Goal: Task Accomplishment & Management: Complete application form

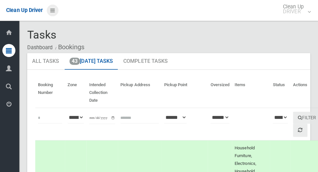
click at [56, 13] on icon at bounding box center [54, 10] width 5 height 11
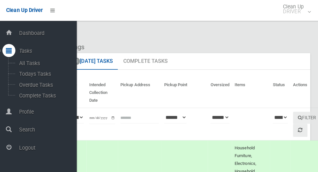
click at [37, 150] on span "Logout" at bounding box center [48, 147] width 59 height 6
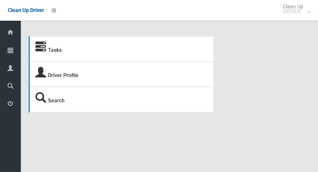
click at [12, 55] on icon at bounding box center [10, 50] width 6 height 13
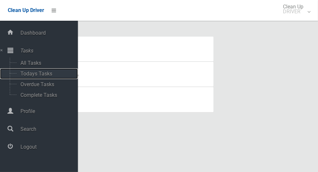
click at [46, 77] on span "Todays Tasks" at bounding box center [46, 74] width 54 height 6
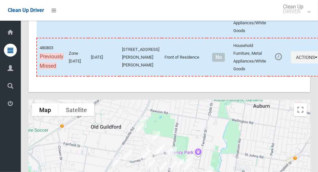
scroll to position [3202, 0]
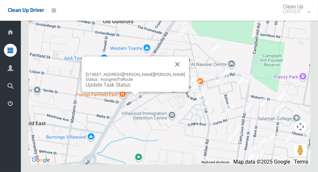
click at [177, 79] on div "56 Miowera Road, CHESTER HILL NSW 2162 Status : AssignedToRoute Update Task Sta…" at bounding box center [135, 73] width 107 height 35
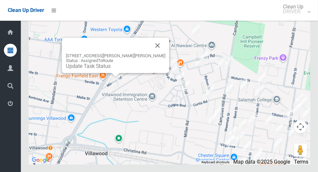
click at [150, 53] on button "Close" at bounding box center [158, 46] width 16 height 16
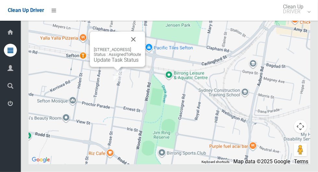
click at [141, 47] on button "Close" at bounding box center [134, 40] width 16 height 16
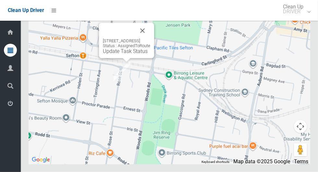
click at [150, 39] on button "Close" at bounding box center [143, 31] width 16 height 16
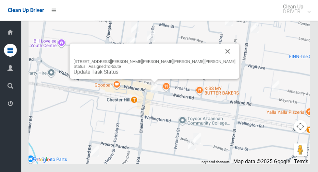
click at [220, 59] on button "Close" at bounding box center [228, 52] width 16 height 16
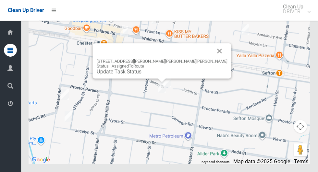
click at [212, 59] on button "Close" at bounding box center [220, 52] width 16 height 16
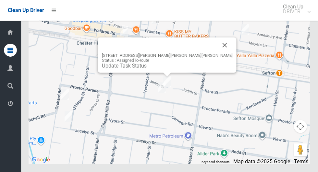
click at [217, 53] on button "Close" at bounding box center [225, 46] width 16 height 16
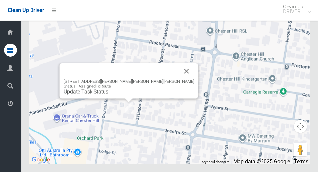
click at [306, 39] on div "90 Jocelyn Street, CHESTER HILL NSW 2162 Status : AssignedToRoute Update Task S…" at bounding box center [170, 83] width 282 height 162
click at [179, 79] on button "Close" at bounding box center [187, 72] width 16 height 16
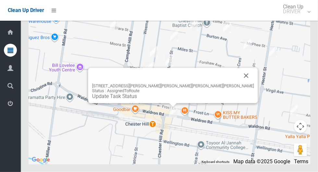
click at [239, 84] on button "Close" at bounding box center [247, 76] width 16 height 16
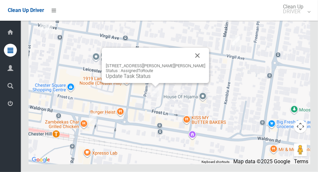
click at [193, 64] on button "Close" at bounding box center [198, 56] width 16 height 16
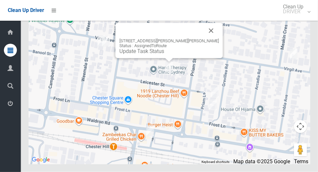
click at [204, 39] on button "Close" at bounding box center [212, 31] width 16 height 16
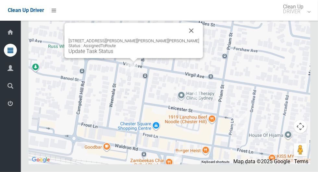
click at [184, 39] on button "Close" at bounding box center [192, 31] width 16 height 16
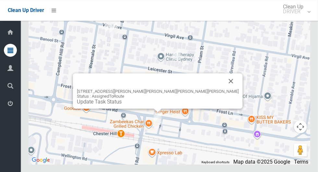
click at [223, 89] on button "Close" at bounding box center [231, 81] width 16 height 16
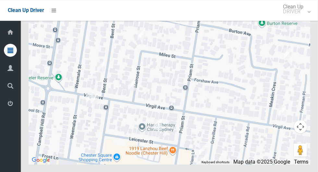
click at [128, 93] on img at bounding box center [131, 85] width 13 height 16
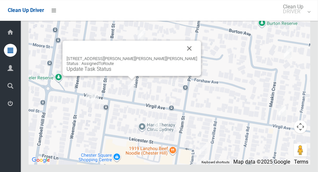
click at [182, 56] on button "Close" at bounding box center [190, 49] width 16 height 16
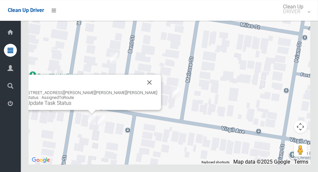
click at [142, 90] on button "Close" at bounding box center [150, 83] width 16 height 16
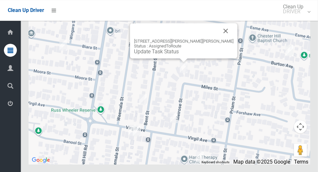
click at [218, 39] on button "Close" at bounding box center [226, 31] width 16 height 16
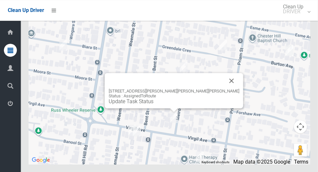
click at [224, 89] on button "Close" at bounding box center [232, 81] width 16 height 16
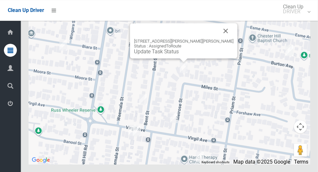
click at [218, 39] on button "Close" at bounding box center [226, 31] width 16 height 16
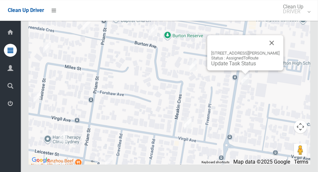
click at [273, 51] on button "Close" at bounding box center [272, 43] width 16 height 16
click at [272, 51] on button "Close" at bounding box center [272, 43] width 16 height 16
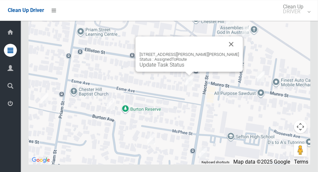
click at [224, 52] on button "Close" at bounding box center [232, 44] width 16 height 16
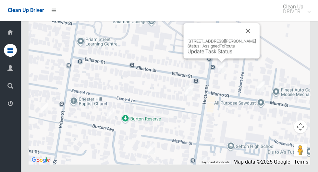
click at [250, 39] on button "Close" at bounding box center [249, 31] width 16 height 16
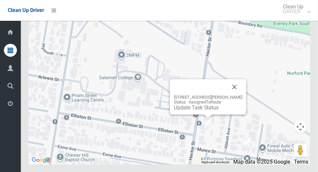
click at [238, 95] on button "Close" at bounding box center [235, 87] width 16 height 16
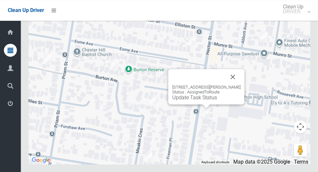
click at [233, 85] on button "Close" at bounding box center [233, 77] width 16 height 16
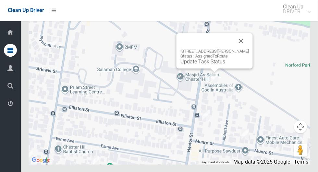
click at [241, 49] on button "Close" at bounding box center [241, 41] width 16 height 16
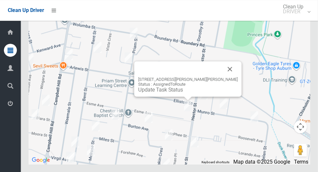
click at [222, 77] on button "Close" at bounding box center [230, 69] width 16 height 16
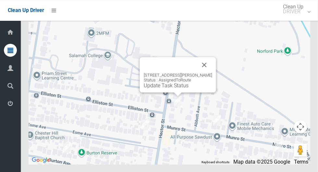
click at [203, 89] on div "17 Hector Street, SEFTON NSW 2162 Status : AssignedToRoute Update Task Status" at bounding box center [178, 81] width 69 height 16
click at [204, 73] on button "Close" at bounding box center [205, 65] width 16 height 16
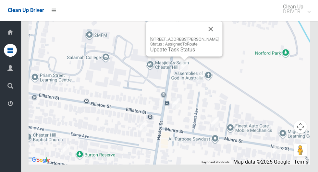
click at [211, 37] on button "Close" at bounding box center [211, 29] width 16 height 16
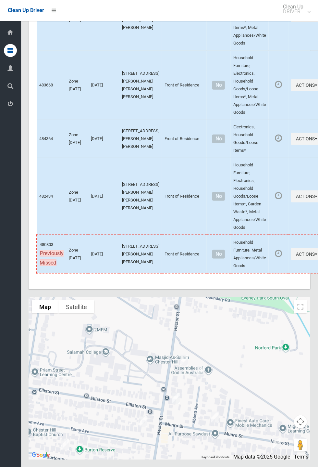
scroll to position [2896, 0]
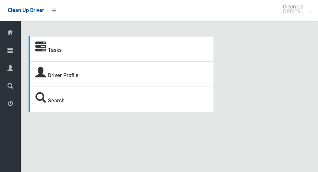
click at [46, 48] on icon at bounding box center [40, 47] width 11 height 11
click at [55, 13] on icon at bounding box center [54, 10] width 5 height 11
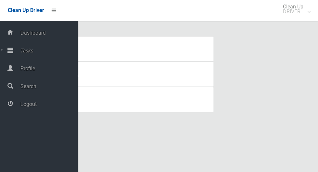
click at [26, 52] on span "Tasks" at bounding box center [48, 51] width 59 height 6
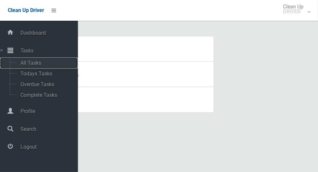
click at [28, 64] on span "All Tasks" at bounding box center [46, 63] width 54 height 6
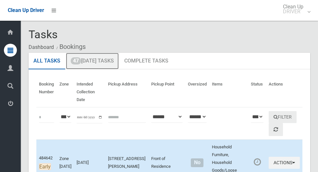
click at [85, 64] on link "47 Today's Tasks" at bounding box center [92, 61] width 53 height 17
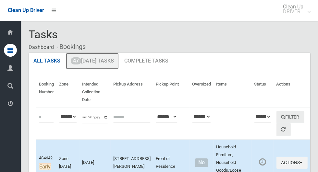
click at [83, 61] on link "47 Today's Tasks" at bounding box center [92, 61] width 53 height 17
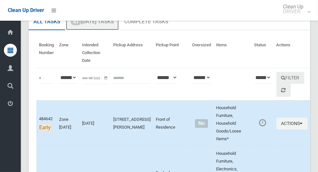
scroll to position [32, 0]
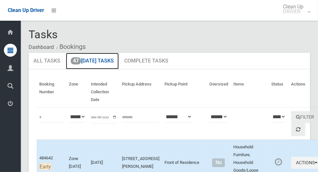
click at [94, 64] on link "47 [DATE] Tasks" at bounding box center [92, 61] width 53 height 17
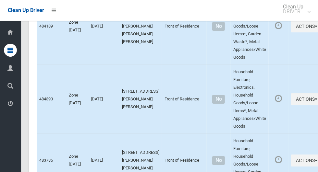
scroll to position [1107, 0]
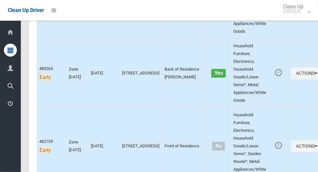
scroll to position [293, 0]
click at [315, 149] on icon "button" at bounding box center [316, 146] width 3 height 5
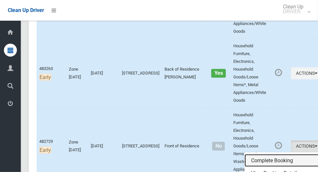
click at [268, 157] on link "Complete Booking" at bounding box center [283, 161] width 77 height 13
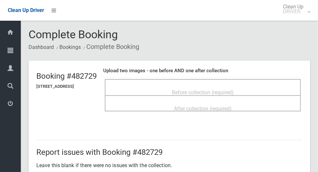
click at [270, 91] on div "Before collection (required)" at bounding box center [203, 92] width 182 height 12
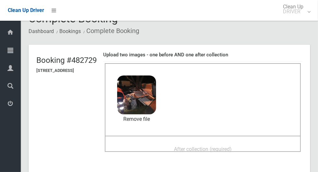
scroll to position [16, 0]
click at [232, 147] on span "After collection (required)" at bounding box center [203, 150] width 58 height 6
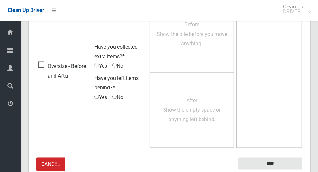
scroll to position [531, 0]
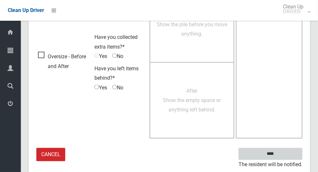
click at [288, 153] on input "****" at bounding box center [271, 154] width 64 height 12
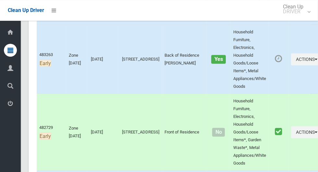
scroll to position [305, 0]
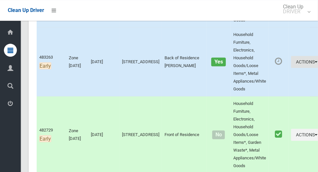
click at [293, 65] on button "Actions" at bounding box center [306, 62] width 31 height 12
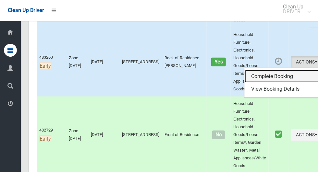
click at [280, 77] on link "Complete Booking" at bounding box center [283, 76] width 77 height 13
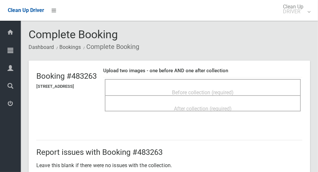
click at [231, 90] on span "Before collection (required)" at bounding box center [203, 93] width 62 height 6
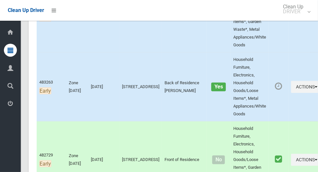
scroll to position [280, 0]
click at [295, 90] on button "Actions" at bounding box center [306, 87] width 31 height 12
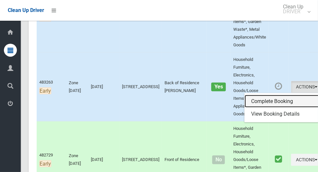
click at [280, 99] on link "Complete Booking" at bounding box center [283, 101] width 77 height 13
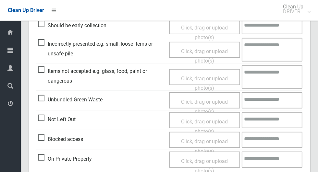
scroll to position [195, 0]
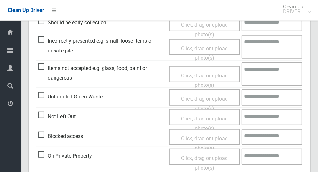
click at [43, 120] on span "Not Left Out" at bounding box center [57, 117] width 38 height 10
click at [215, 121] on span "Click, drag or upload photo(s)" at bounding box center [204, 124] width 47 height 16
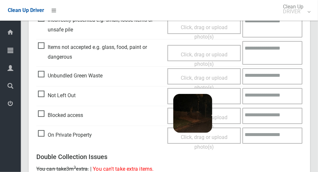
scroll to position [216, 0]
click at [264, 97] on textarea at bounding box center [273, 96] width 60 height 16
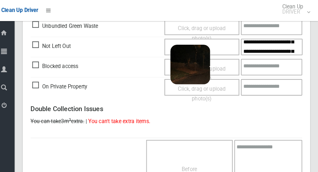
scroll to position [27, 0]
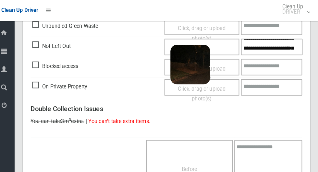
click at [252, 49] on textarea "**********" at bounding box center [273, 46] width 60 height 16
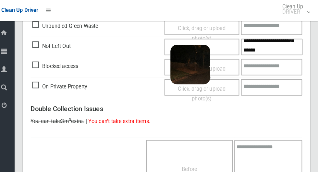
scroll to position [34, 0]
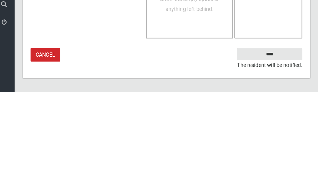
type textarea "**********"
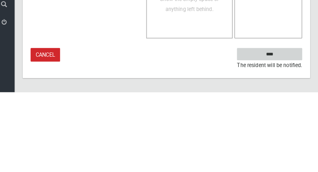
click at [289, 135] on input "****" at bounding box center [271, 135] width 64 height 12
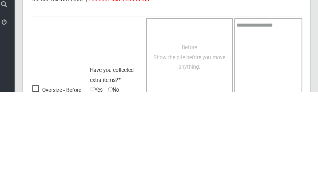
scroll to position [22, 0]
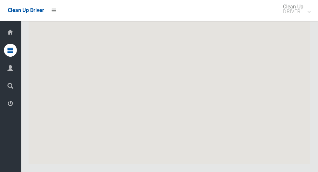
scroll to position [3202, 0]
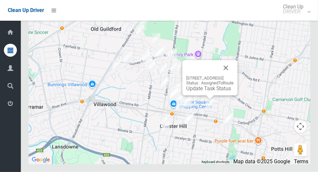
click at [234, 76] on button "Close" at bounding box center [226, 68] width 16 height 16
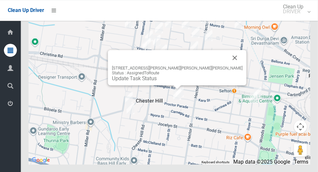
click at [227, 66] on button "Close" at bounding box center [235, 58] width 16 height 16
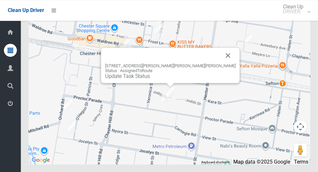
click at [220, 63] on button "Close" at bounding box center [228, 56] width 16 height 16
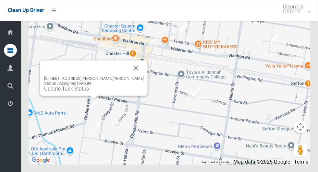
click at [133, 76] on button "Close" at bounding box center [136, 68] width 16 height 16
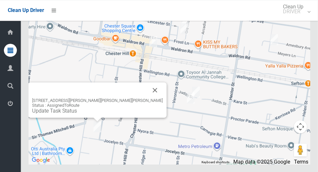
click at [147, 98] on button "Close" at bounding box center [155, 90] width 16 height 16
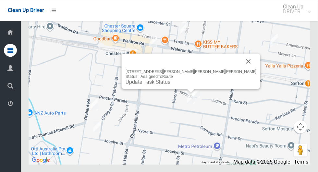
click at [241, 69] on button "Close" at bounding box center [249, 62] width 16 height 16
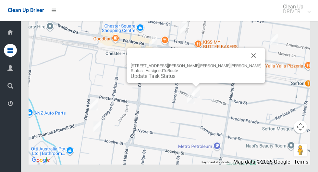
click at [246, 63] on button "Close" at bounding box center [254, 56] width 16 height 16
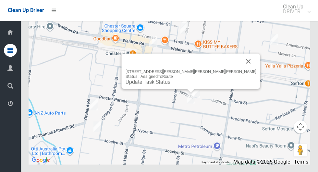
click at [241, 69] on button "Close" at bounding box center [249, 62] width 16 height 16
click at [170, 85] on link "Update Task Status" at bounding box center [148, 82] width 45 height 6
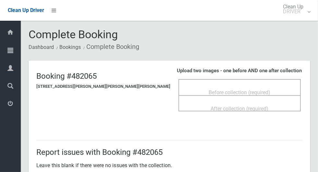
click at [214, 90] on span "Before collection (required)" at bounding box center [240, 93] width 62 height 6
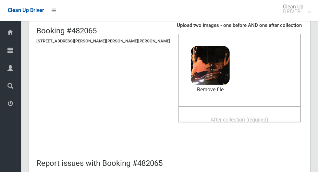
scroll to position [55, 0]
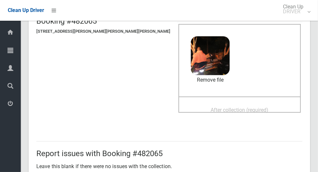
click at [243, 110] on span "After collection (required)" at bounding box center [240, 110] width 58 height 6
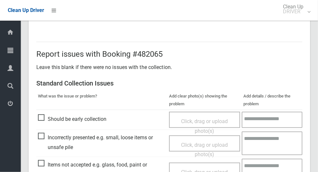
scroll to position [531, 0]
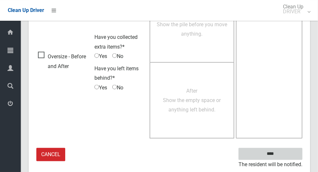
click at [282, 154] on input "****" at bounding box center [271, 154] width 64 height 12
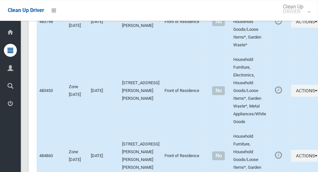
scroll to position [3202, 0]
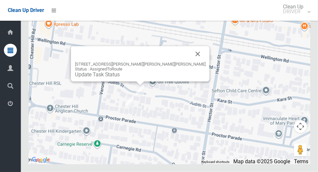
click at [120, 78] on link "Update Task Status" at bounding box center [97, 75] width 45 height 6
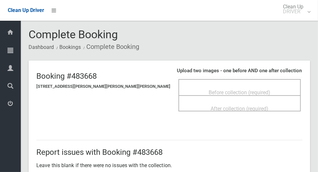
click at [232, 90] on span "Before collection (required)" at bounding box center [240, 93] width 62 height 6
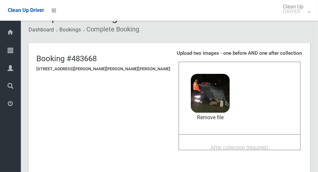
scroll to position [29, 0]
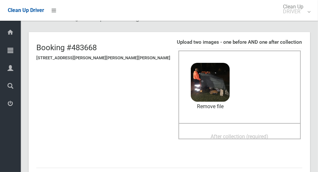
click at [242, 135] on span "After collection (required)" at bounding box center [240, 137] width 58 height 6
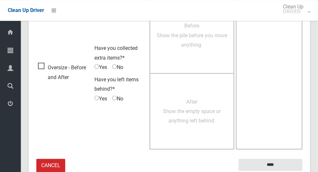
scroll to position [531, 0]
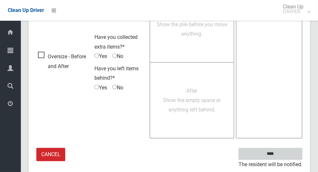
click at [287, 152] on input "****" at bounding box center [271, 154] width 64 height 12
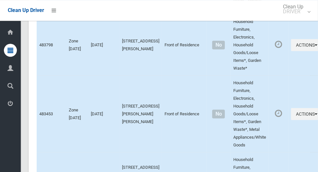
scroll to position [3202, 0]
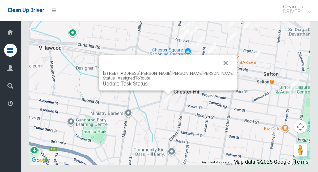
click at [218, 71] on button "Close" at bounding box center [226, 63] width 16 height 16
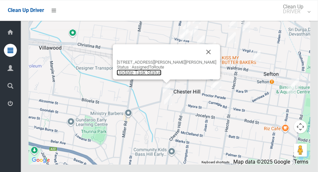
click at [161, 76] on link "Update Task Status" at bounding box center [139, 72] width 45 height 6
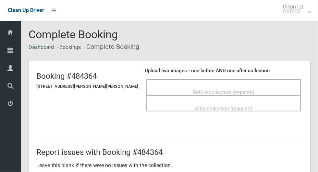
click at [241, 90] on span "Before collection (required)" at bounding box center [224, 93] width 62 height 6
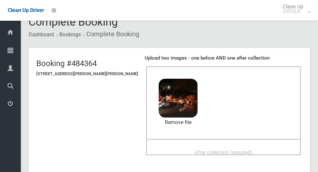
scroll to position [24, 0]
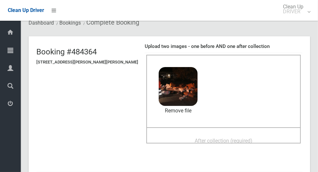
click at [233, 138] on span "After collection (required)" at bounding box center [224, 141] width 58 height 6
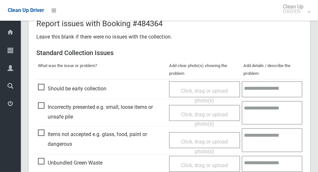
scroll to position [531, 0]
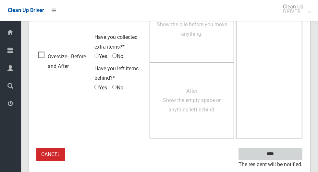
click at [291, 153] on input "****" at bounding box center [271, 154] width 64 height 12
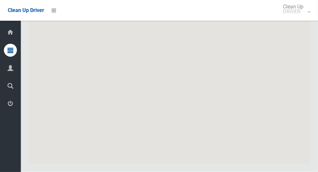
scroll to position [3202, 0]
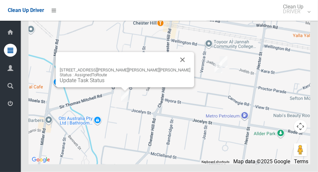
click at [105, 84] on link "Update Task Status" at bounding box center [82, 81] width 45 height 6
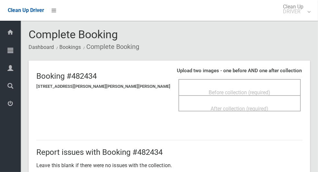
click at [222, 91] on span "Before collection (required)" at bounding box center [240, 93] width 62 height 6
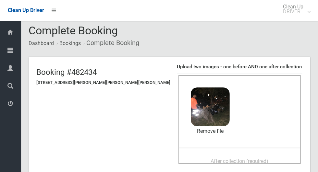
scroll to position [10, 0]
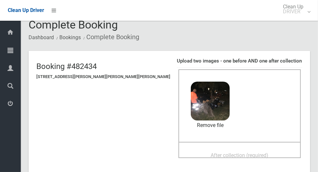
click at [255, 156] on div "After collection (required)" at bounding box center [240, 155] width 108 height 12
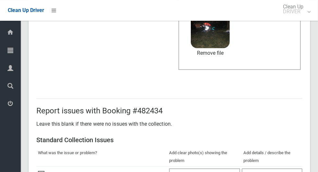
scroll to position [531, 0]
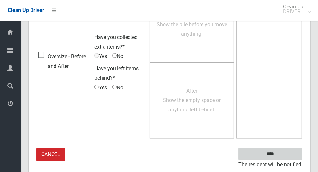
click at [283, 154] on input "****" at bounding box center [271, 154] width 64 height 12
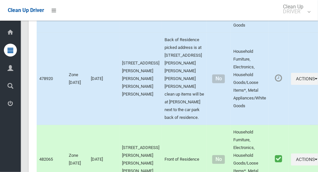
scroll to position [3202, 0]
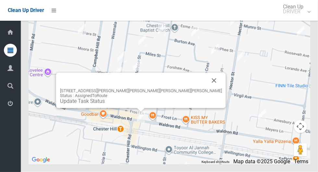
click at [105, 105] on link "Update Task Status" at bounding box center [82, 101] width 45 height 6
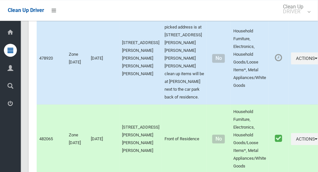
scroll to position [2730, 0]
click at [315, 61] on icon "button" at bounding box center [316, 58] width 3 height 5
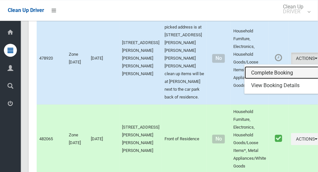
click at [280, 80] on link "Complete Booking" at bounding box center [283, 73] width 77 height 13
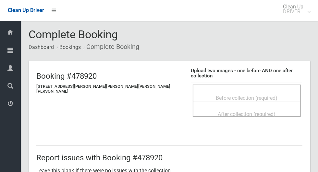
click at [216, 95] on span "Before collection (required)" at bounding box center [247, 98] width 62 height 6
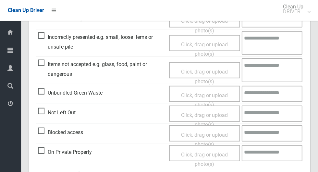
scroll to position [260, 0]
click at [44, 60] on span "Items not accepted e.g. glass, food, paint or dangerous" at bounding box center [102, 69] width 128 height 19
click at [207, 69] on span "Click, drag or upload photo(s)" at bounding box center [204, 77] width 47 height 16
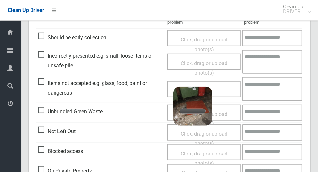
scroll to position [250, 0]
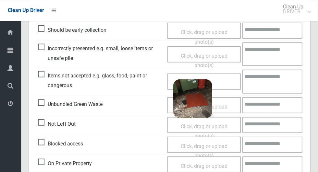
click at [270, 76] on textarea at bounding box center [273, 81] width 60 height 24
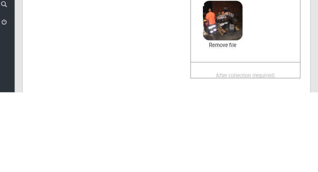
scroll to position [23, 0]
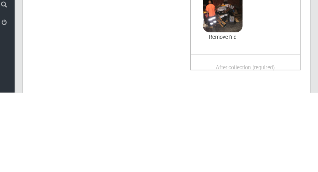
type textarea "*****"
click at [242, 145] on span "After collection (required)" at bounding box center [247, 148] width 58 height 6
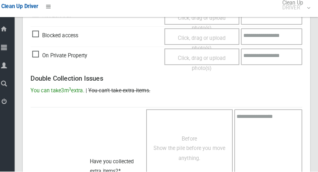
scroll to position [531, 0]
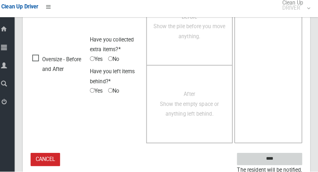
click at [289, 154] on input "****" at bounding box center [271, 160] width 64 height 12
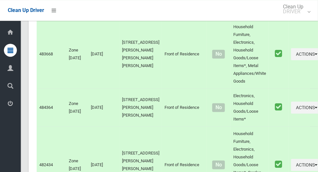
scroll to position [3202, 0]
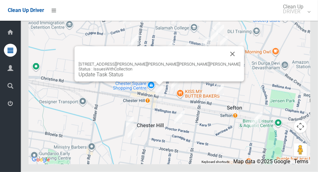
click at [225, 62] on button "Close" at bounding box center [233, 54] width 16 height 16
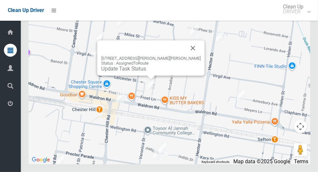
click at [185, 56] on button "Close" at bounding box center [193, 49] width 16 height 16
click at [188, 56] on button "Close" at bounding box center [193, 49] width 16 height 16
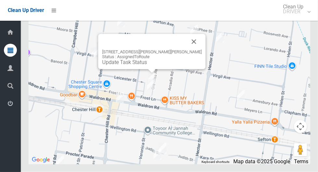
click at [191, 50] on button "Close" at bounding box center [194, 42] width 16 height 16
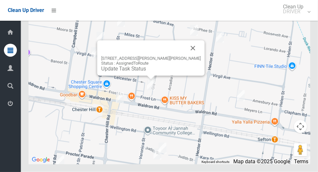
click at [185, 56] on button "Close" at bounding box center [193, 49] width 16 height 16
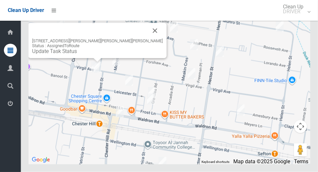
click at [147, 39] on button "Close" at bounding box center [155, 31] width 16 height 16
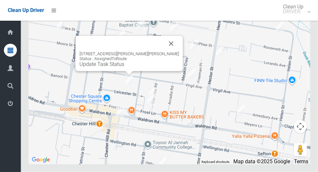
click at [170, 62] on div "6 Leicester Street, CHESTER HILL NSW 2162 Status : AssignedToRoute Update Task …" at bounding box center [129, 53] width 107 height 35
click at [121, 68] on link "Update Task Status" at bounding box center [102, 64] width 45 height 6
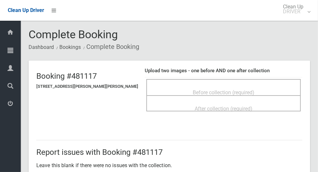
click at [236, 90] on span "Before collection (required)" at bounding box center [224, 93] width 62 height 6
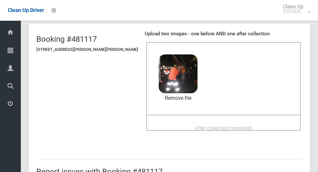
scroll to position [42, 0]
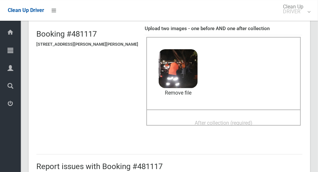
click at [245, 120] on span "After collection (required)" at bounding box center [224, 123] width 58 height 6
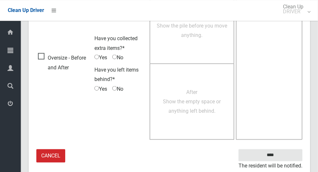
scroll to position [531, 0]
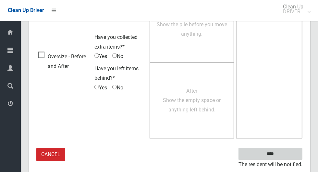
click at [288, 155] on input "****" at bounding box center [271, 154] width 64 height 12
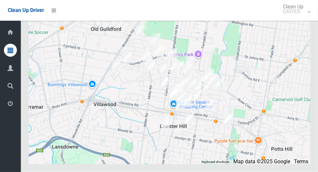
scroll to position [3202, 0]
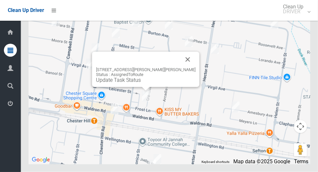
click at [181, 68] on button "Close" at bounding box center [188, 60] width 16 height 16
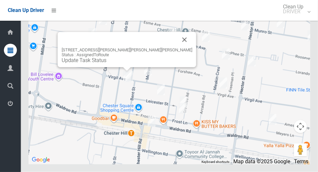
click at [177, 48] on button "Close" at bounding box center [185, 40] width 16 height 16
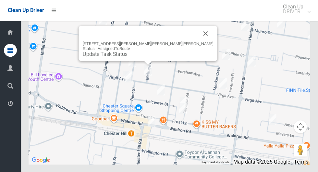
click at [198, 41] on button "Close" at bounding box center [206, 34] width 16 height 16
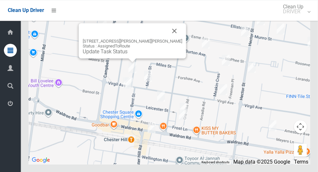
click at [167, 39] on button "Close" at bounding box center [175, 31] width 16 height 16
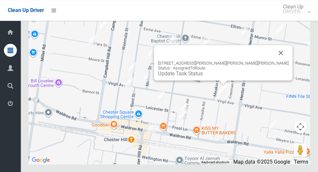
click at [273, 61] on button "Close" at bounding box center [281, 53] width 16 height 16
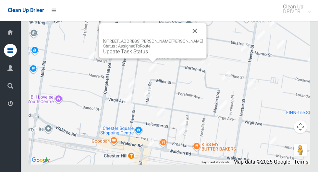
click at [187, 39] on button "Close" at bounding box center [195, 31] width 16 height 16
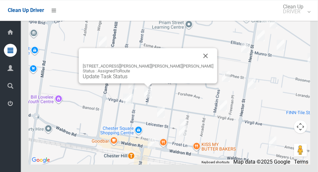
click at [198, 64] on button "Close" at bounding box center [206, 56] width 16 height 16
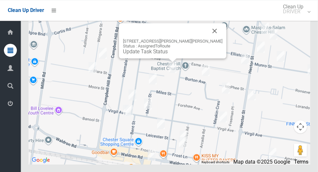
click at [212, 39] on button "Close" at bounding box center [215, 31] width 16 height 16
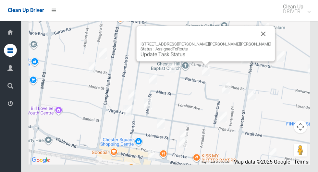
click at [256, 42] on button "Close" at bounding box center [264, 34] width 16 height 16
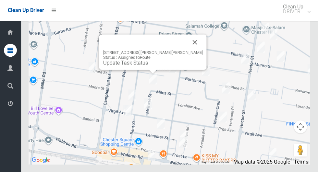
click at [147, 66] on link "Update Task Status" at bounding box center [125, 63] width 45 height 6
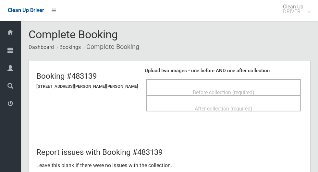
click at [231, 90] on span "Before collection (required)" at bounding box center [224, 93] width 62 height 6
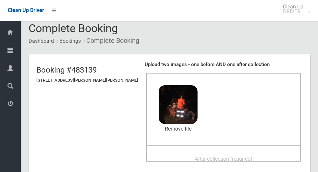
scroll to position [7, 0]
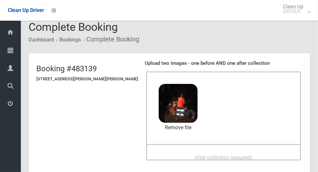
click at [212, 156] on span "After collection (required)" at bounding box center [224, 158] width 58 height 6
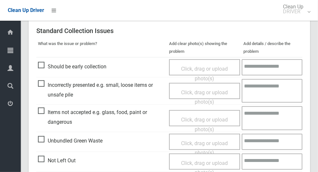
scroll to position [531, 0]
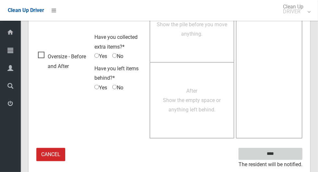
click at [288, 154] on input "****" at bounding box center [271, 154] width 64 height 12
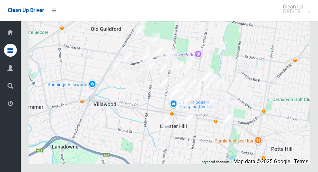
scroll to position [3202, 0]
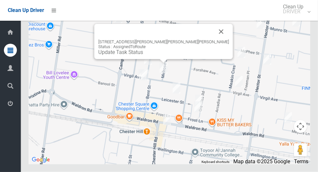
click at [214, 40] on button "Close" at bounding box center [222, 32] width 16 height 16
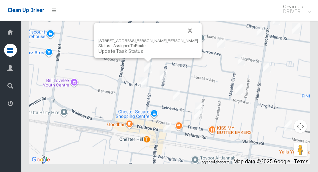
click at [182, 39] on button "Close" at bounding box center [190, 31] width 16 height 16
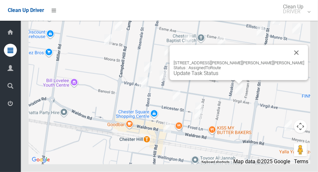
click at [289, 61] on button "Close" at bounding box center [297, 53] width 16 height 16
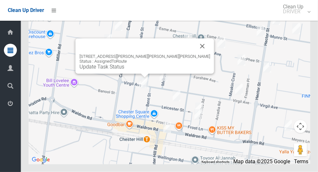
click at [195, 54] on button "Close" at bounding box center [203, 47] width 16 height 16
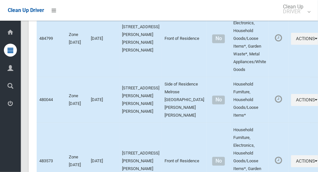
scroll to position [2181, 0]
click at [291, 106] on button "Actions" at bounding box center [306, 100] width 31 height 12
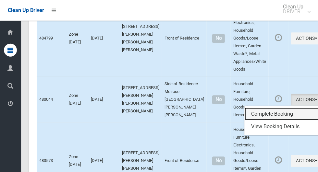
click at [279, 121] on link "Complete Booking" at bounding box center [283, 114] width 77 height 13
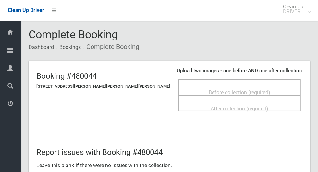
click at [246, 91] on span "Before collection (required)" at bounding box center [240, 93] width 62 height 6
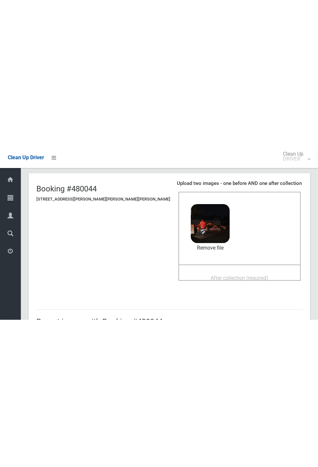
scroll to position [43, 0]
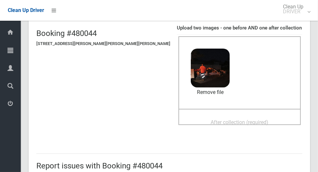
click at [244, 124] on span "After collection (required)" at bounding box center [240, 122] width 58 height 6
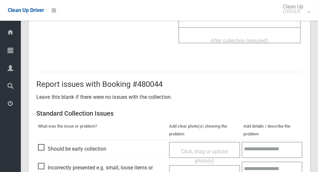
scroll to position [117, 0]
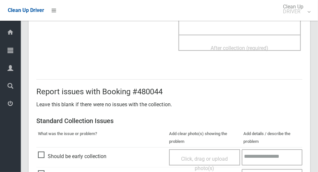
click at [244, 48] on span "After collection (required)" at bounding box center [240, 48] width 58 height 6
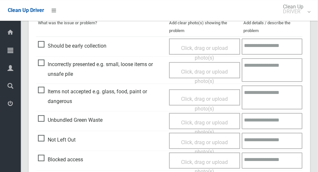
scroll to position [283, 0]
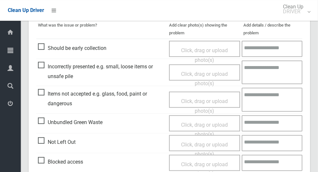
click at [41, 66] on span "Incorrectly presented e.g. small, loose items or unsafe pile" at bounding box center [102, 71] width 128 height 19
click at [203, 74] on span "Click, drag or upload photo(s)" at bounding box center [204, 79] width 47 height 16
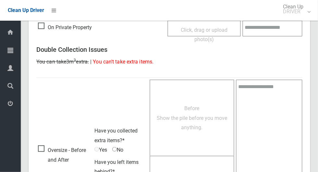
scroll to position [531, 0]
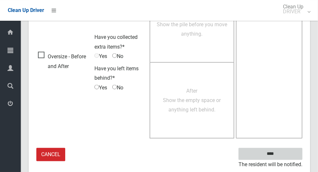
click at [294, 150] on input "****" at bounding box center [271, 154] width 64 height 12
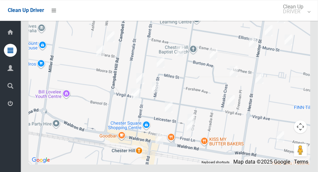
scroll to position [3202, 0]
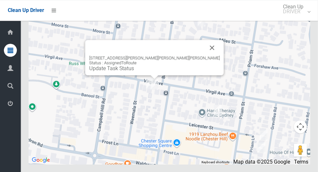
click at [194, 71] on div "[STREET_ADDRESS][PERSON_NAME][PERSON_NAME][PERSON_NAME] Status : AssignedToRout…" at bounding box center [154, 57] width 139 height 35
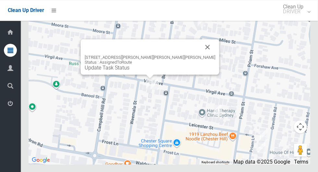
click at [200, 55] on button "Close" at bounding box center [208, 47] width 16 height 16
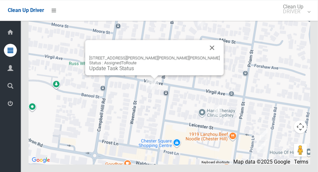
click at [205, 56] on button "Close" at bounding box center [213, 48] width 16 height 16
click at [134, 71] on link "Update Task Status" at bounding box center [111, 68] width 45 height 6
click at [148, 71] on div "95 Virgil Avenue, CHESTER HILL NSW 2162 Status : AssignedToRoute Update Task St…" at bounding box center [154, 64] width 131 height 16
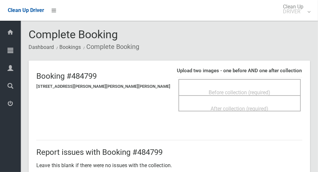
click at [277, 88] on div "Before collection (required)" at bounding box center [240, 92] width 108 height 12
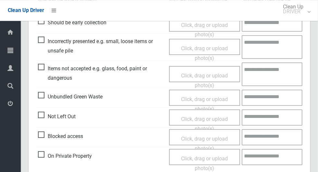
scroll to position [243, 0]
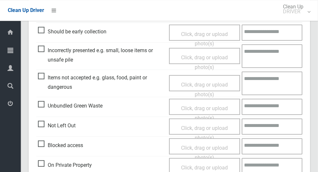
click at [40, 78] on span "Items not accepted e.g. glass, food, paint or dangerous" at bounding box center [102, 82] width 128 height 19
click at [216, 86] on span "Click, drag or upload photo(s)" at bounding box center [204, 90] width 47 height 16
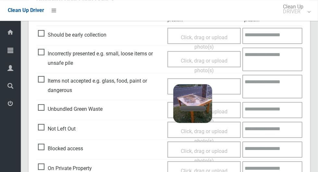
scroll to position [239, 0]
click at [278, 85] on textarea at bounding box center [273, 87] width 60 height 24
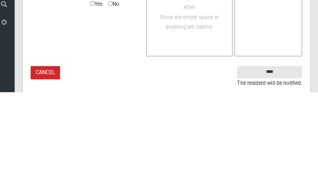
scroll to position [493, 0]
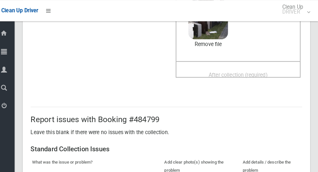
type textarea "**********"
click at [266, 67] on div "After collection (required)" at bounding box center [240, 73] width 108 height 12
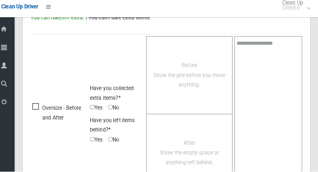
scroll to position [531, 0]
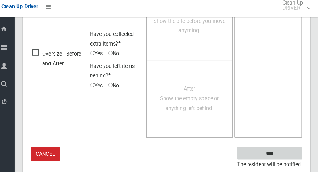
click at [287, 152] on input "****" at bounding box center [271, 154] width 64 height 12
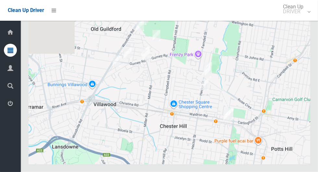
scroll to position [3202, 0]
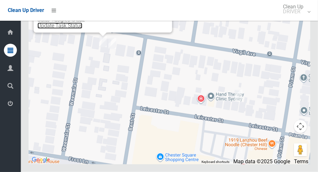
click at [82, 29] on link "Update Task Status" at bounding box center [60, 26] width 45 height 6
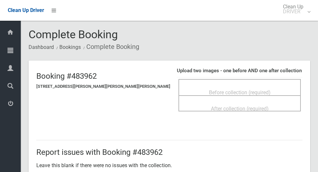
click at [256, 92] on div "Before collection (required)" at bounding box center [240, 92] width 108 height 12
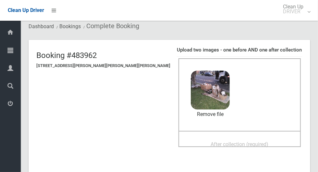
scroll to position [21, 0]
click at [252, 140] on div "After collection (required)" at bounding box center [240, 144] width 108 height 12
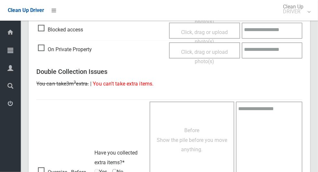
scroll to position [531, 0]
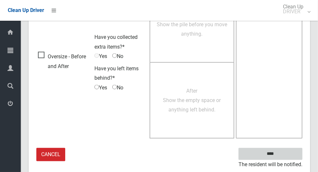
click at [284, 153] on input "****" at bounding box center [271, 154] width 64 height 12
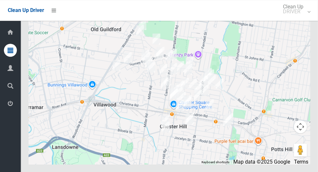
scroll to position [3202, 0]
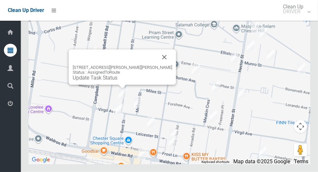
click at [157, 65] on button "Close" at bounding box center [165, 58] width 16 height 16
click at [158, 65] on button "Close" at bounding box center [165, 58] width 16 height 16
click at [157, 65] on button "Close" at bounding box center [165, 58] width 16 height 16
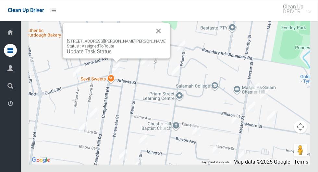
click at [151, 39] on button "Close" at bounding box center [159, 31] width 16 height 16
click at [108, 55] on link "Update Task Status" at bounding box center [89, 51] width 45 height 6
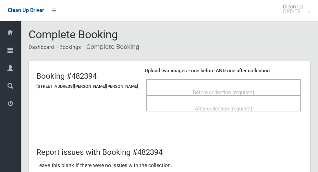
click at [263, 86] on div "Before collection (required)" at bounding box center [224, 92] width 140 height 12
click at [223, 90] on span "Before collection (required)" at bounding box center [224, 93] width 62 height 6
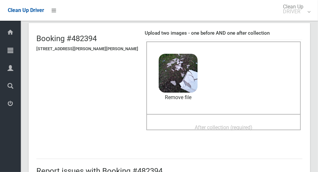
scroll to position [38, 0]
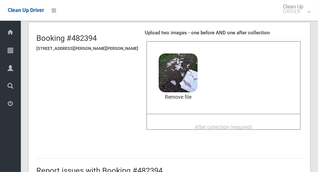
click at [229, 127] on span "After collection (required)" at bounding box center [224, 127] width 58 height 6
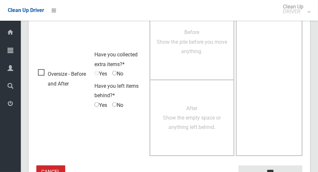
scroll to position [531, 0]
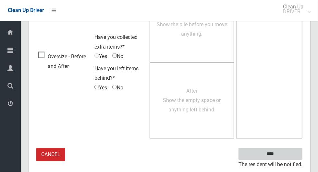
click at [290, 157] on input "****" at bounding box center [271, 154] width 64 height 12
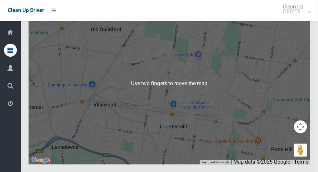
scroll to position [3202, 0]
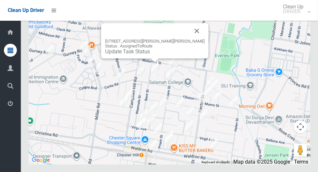
click at [189, 39] on button "Close" at bounding box center [197, 31] width 16 height 16
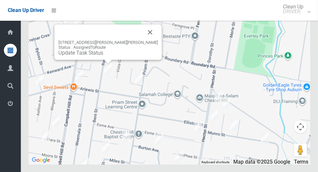
click at [84, 60] on div "70 Bent Street, CHESTER HILL NSW 2162 Status : AssignedToRoute Update Task Stat…" at bounding box center [108, 41] width 107 height 35
click at [78, 56] on link "Update Task Status" at bounding box center [80, 53] width 45 height 6
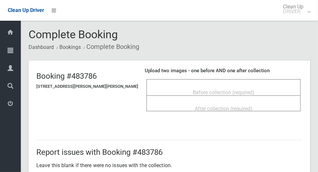
click at [222, 90] on span "Before collection (required)" at bounding box center [224, 93] width 62 height 6
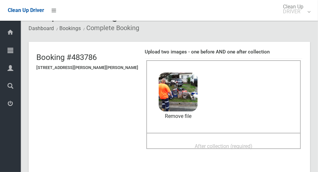
scroll to position [36, 0]
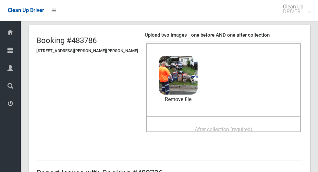
click at [228, 127] on span "After collection (required)" at bounding box center [224, 130] width 58 height 6
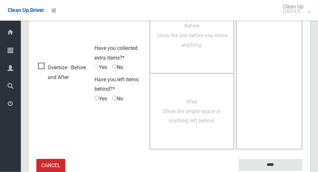
scroll to position [531, 0]
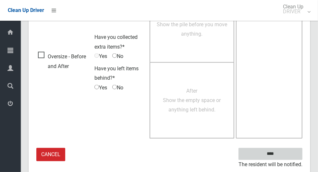
click at [286, 153] on input "****" at bounding box center [271, 154] width 64 height 12
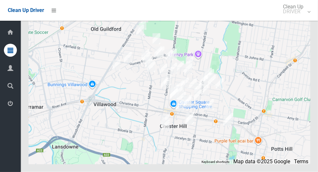
scroll to position [3202, 0]
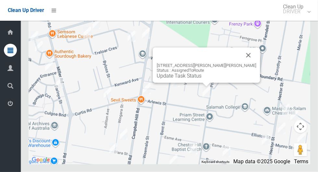
click at [243, 63] on button "Close" at bounding box center [249, 56] width 16 height 16
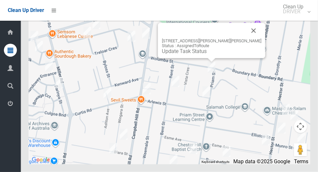
click at [246, 39] on button "Close" at bounding box center [254, 31] width 16 height 16
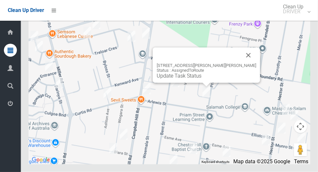
click at [247, 63] on button "Close" at bounding box center [249, 56] width 16 height 16
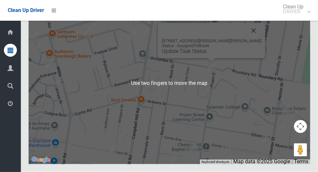
scroll to position [3199, 0]
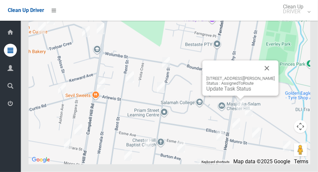
click at [274, 76] on button "Close" at bounding box center [267, 69] width 16 height 16
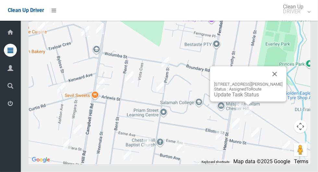
click at [283, 82] on button "Close" at bounding box center [275, 75] width 16 height 16
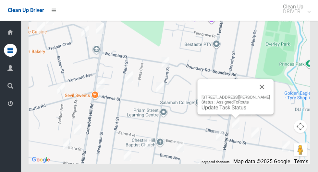
click at [269, 95] on button "Close" at bounding box center [263, 88] width 16 height 16
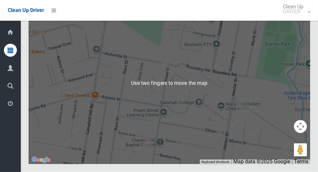
scroll to position [3202, 0]
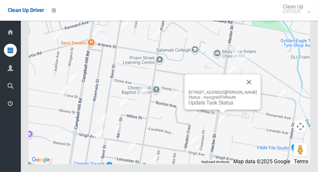
click at [257, 101] on div "[STREET_ADDRESS][PERSON_NAME] Status : AssignedToRoute Update Task Status" at bounding box center [223, 92] width 76 height 35
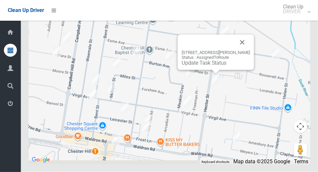
click at [245, 50] on button "Close" at bounding box center [243, 43] width 16 height 16
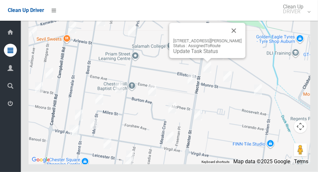
click at [234, 39] on button "Close" at bounding box center [234, 31] width 16 height 16
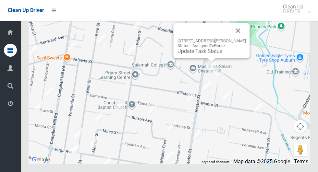
click at [236, 39] on button "Close" at bounding box center [239, 31] width 16 height 16
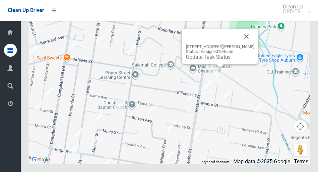
click at [247, 44] on button "Close" at bounding box center [247, 37] width 16 height 16
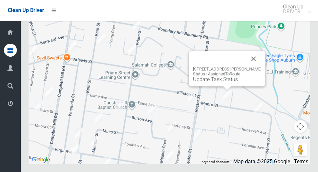
click at [254, 67] on button "Close" at bounding box center [254, 59] width 16 height 16
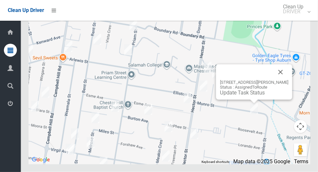
click at [281, 80] on button "Close" at bounding box center [281, 73] width 16 height 16
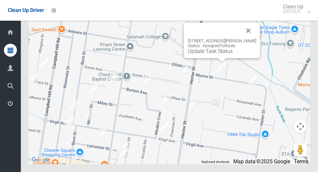
click at [246, 39] on button "Close" at bounding box center [249, 31] width 16 height 16
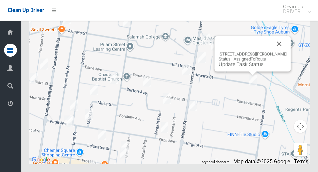
click at [277, 52] on button "Close" at bounding box center [280, 44] width 16 height 16
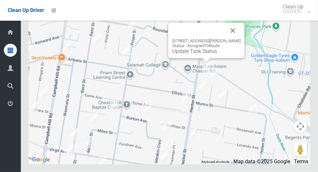
click at [235, 39] on button "Close" at bounding box center [233, 31] width 16 height 16
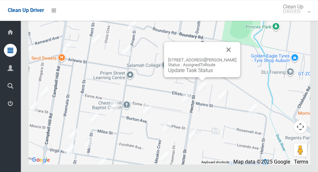
click at [225, 57] on button "Close" at bounding box center [229, 50] width 16 height 16
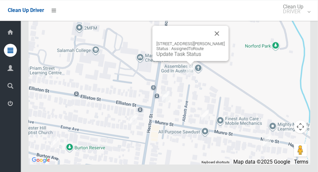
click at [222, 41] on button "Close" at bounding box center [217, 34] width 16 height 16
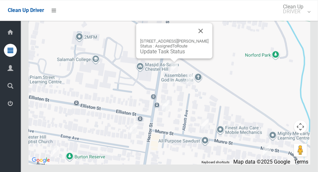
click at [205, 39] on button "Close" at bounding box center [201, 31] width 16 height 16
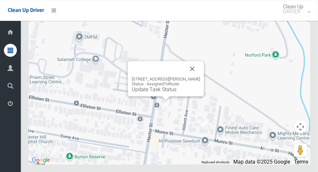
click at [193, 77] on button "Close" at bounding box center [193, 69] width 16 height 16
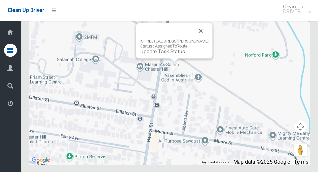
click at [173, 55] on link "Update Task Status" at bounding box center [162, 51] width 45 height 6
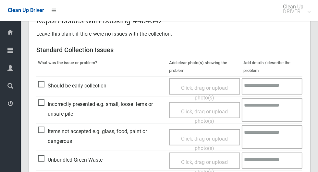
scroll to position [132, 0]
click at [42, 136] on span "Items not accepted e.g. glass, food, paint or dangerous" at bounding box center [102, 136] width 128 height 19
click at [214, 145] on span "Click, drag or upload photo(s)" at bounding box center [204, 144] width 47 height 16
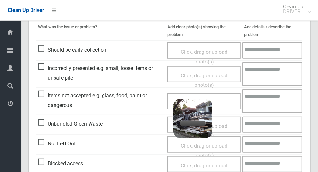
scroll to position [170, 0]
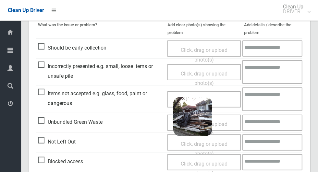
click at [277, 105] on textarea at bounding box center [273, 100] width 60 height 24
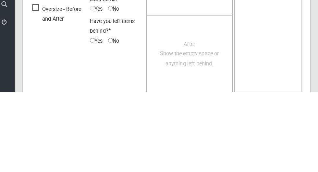
scroll to position [437, 0]
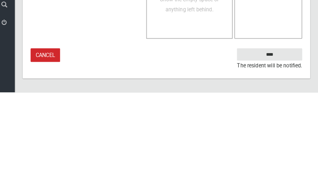
type textarea "**********"
click at [292, 137] on input "****" at bounding box center [271, 135] width 64 height 12
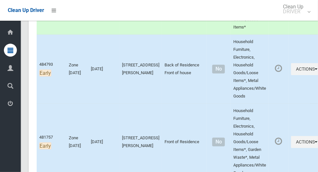
scroll to position [152, 0]
click at [295, 72] on button "Actions" at bounding box center [306, 69] width 31 height 12
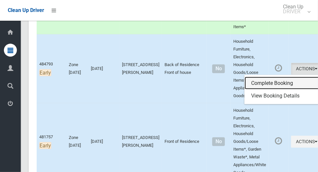
click at [270, 81] on link "Complete Booking" at bounding box center [283, 83] width 77 height 13
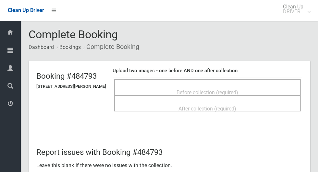
click at [239, 95] on span "Before collection (required)" at bounding box center [208, 93] width 62 height 6
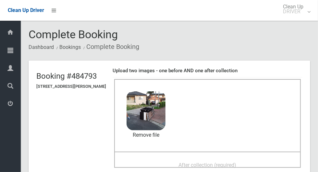
click at [235, 159] on div "After collection (required)" at bounding box center [207, 165] width 172 height 12
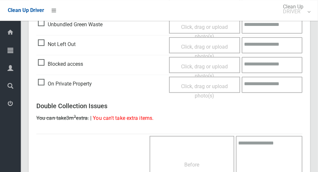
scroll to position [531, 0]
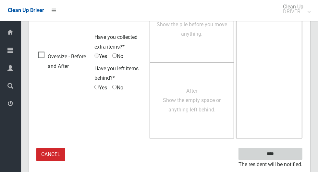
click at [285, 157] on input "****" at bounding box center [271, 154] width 64 height 12
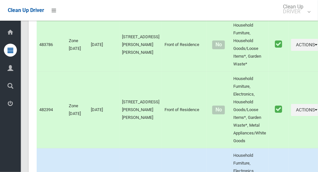
scroll to position [3202, 0]
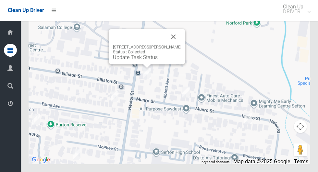
click at [176, 45] on button "Close" at bounding box center [174, 37] width 16 height 16
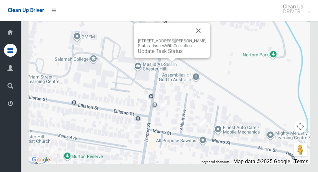
click at [196, 39] on button "Close" at bounding box center [199, 31] width 16 height 16
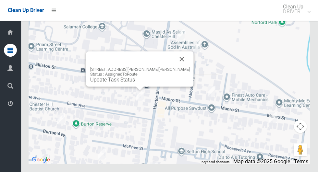
click at [175, 67] on button "Close" at bounding box center [182, 60] width 16 height 16
click at [174, 67] on button "Close" at bounding box center [182, 60] width 16 height 16
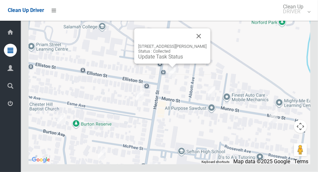
click at [200, 44] on button "Close" at bounding box center [199, 37] width 16 height 16
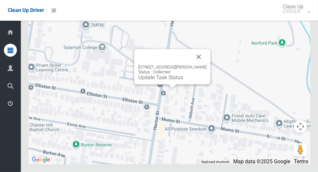
click at [201, 65] on button "Close" at bounding box center [199, 57] width 16 height 16
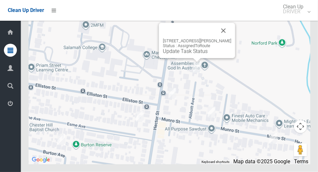
click at [189, 55] on link "Update Task Status" at bounding box center [185, 51] width 45 height 6
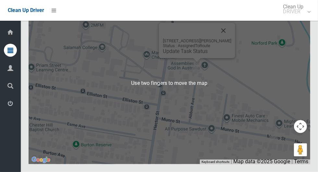
scroll to position [3202, 0]
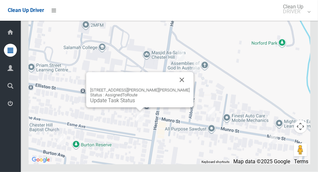
click at [174, 88] on button "Close" at bounding box center [182, 80] width 16 height 16
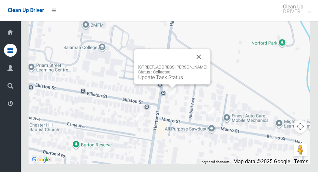
click at [199, 65] on button "Close" at bounding box center [199, 57] width 16 height 16
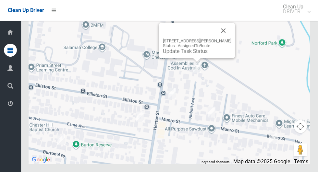
click at [232, 39] on button "Close" at bounding box center [224, 31] width 16 height 16
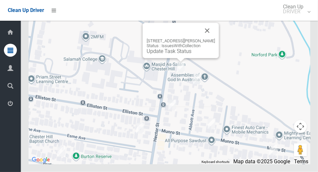
click at [213, 39] on button "Close" at bounding box center [208, 31] width 16 height 16
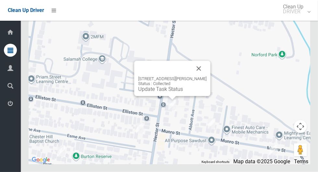
click at [198, 77] on button "Close" at bounding box center [199, 69] width 16 height 16
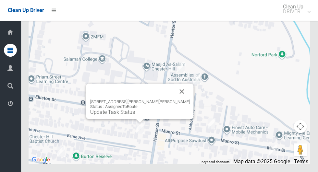
click at [174, 100] on button "Close" at bounding box center [182, 92] width 16 height 16
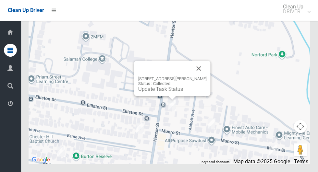
click at [201, 77] on button "Close" at bounding box center [199, 69] width 16 height 16
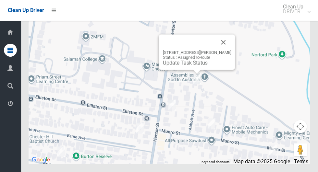
click at [235, 61] on div "1/18A Abbott Avenue, SEFTON NSW 2162 Status : AssignedToRoute Update Task Status" at bounding box center [197, 52] width 76 height 35
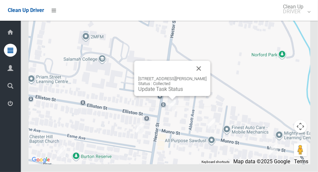
click at [202, 77] on button "Close" at bounding box center [199, 69] width 16 height 16
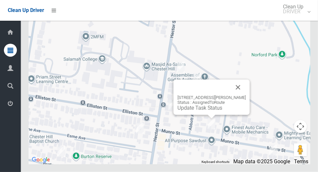
click at [214, 111] on link "Update Task Status" at bounding box center [200, 108] width 45 height 6
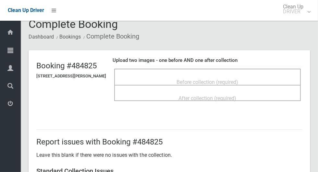
scroll to position [11, 0]
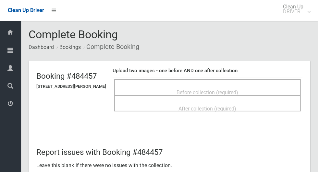
click at [210, 91] on span "Before collection (required)" at bounding box center [208, 93] width 62 height 6
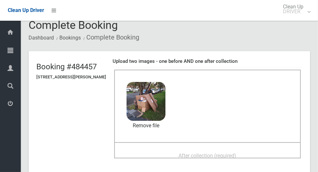
scroll to position [10, 0]
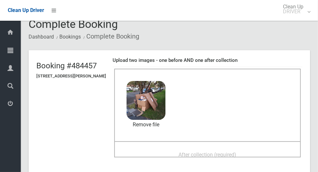
click at [235, 149] on div "After collection (required)" at bounding box center [207, 155] width 172 height 12
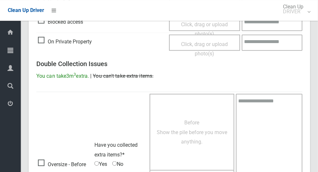
scroll to position [531, 0]
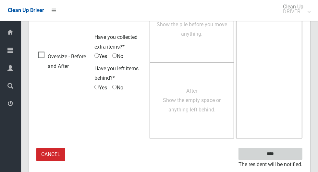
click at [286, 153] on input "****" at bounding box center [271, 154] width 64 height 12
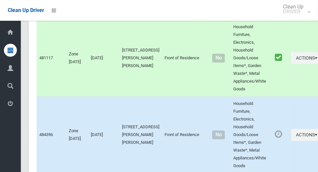
scroll to position [3202, 0]
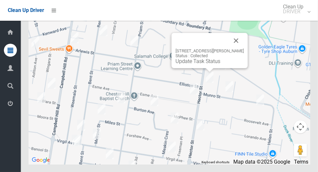
click at [238, 48] on button "Close" at bounding box center [237, 41] width 16 height 16
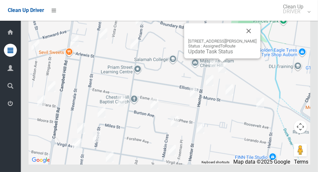
click at [218, 58] on div "[STREET_ADDRESS][PERSON_NAME] Status : AssignedToRoute Update Task Status" at bounding box center [222, 40] width 76 height 35
click at [216, 55] on link "Update Task Status" at bounding box center [210, 51] width 45 height 6
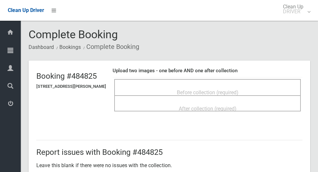
click at [239, 90] on span "Before collection (required)" at bounding box center [208, 93] width 62 height 6
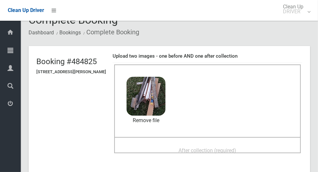
scroll to position [20, 0]
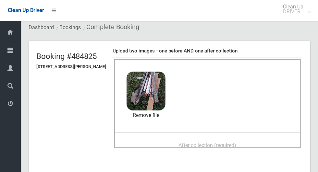
click at [237, 146] on span "After collection (required)" at bounding box center [208, 146] width 58 height 6
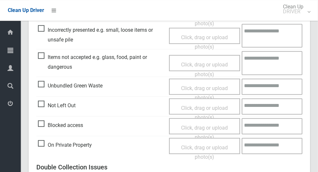
scroll to position [531, 0]
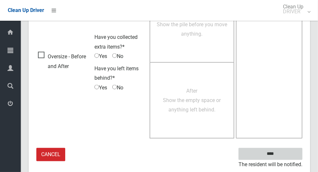
click at [285, 155] on input "****" at bounding box center [271, 154] width 64 height 12
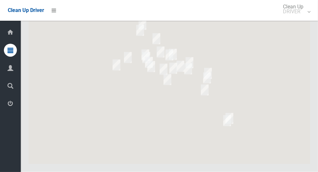
scroll to position [3202, 0]
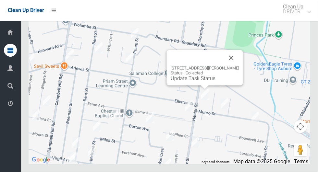
click at [227, 66] on button "Close" at bounding box center [232, 58] width 16 height 16
click at [207, 82] on link "Update Task Status" at bounding box center [193, 79] width 45 height 6
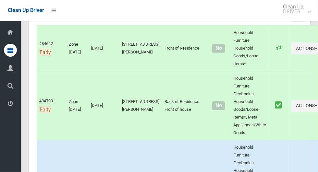
scroll to position [126, 0]
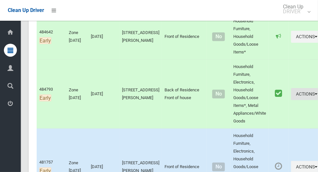
click at [291, 94] on button "Actions" at bounding box center [306, 94] width 31 height 12
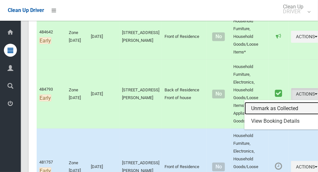
click at [283, 106] on link "Unmark as Collected" at bounding box center [283, 108] width 77 height 13
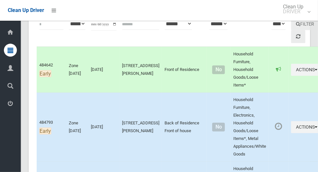
scroll to position [93, 0]
click at [293, 132] on button "Actions" at bounding box center [306, 127] width 31 height 12
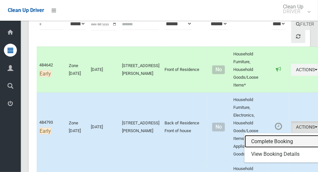
click at [279, 139] on link "Complete Booking" at bounding box center [283, 141] width 77 height 13
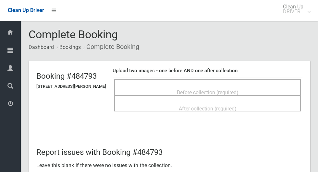
scroll to position [167, 0]
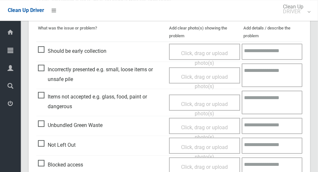
click at [45, 148] on span "Not Left Out" at bounding box center [57, 146] width 38 height 10
click at [226, 147] on span "Click, drag or upload photo(s)" at bounding box center [204, 152] width 47 height 16
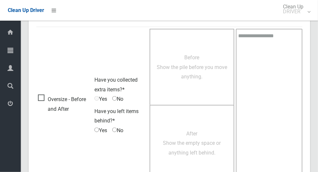
scroll to position [418, 0]
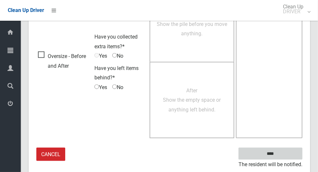
click at [287, 155] on input "****" at bounding box center [271, 154] width 64 height 12
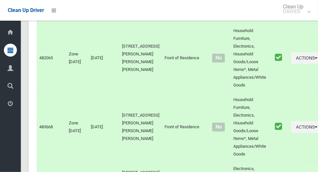
scroll to position [3202, 0]
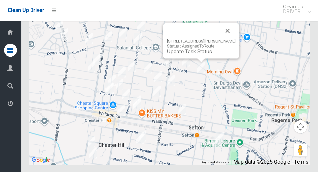
click at [207, 55] on link "Update Task Status" at bounding box center [189, 51] width 45 height 6
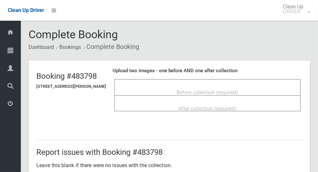
click at [235, 92] on span "Before collection (required)" at bounding box center [208, 93] width 62 height 6
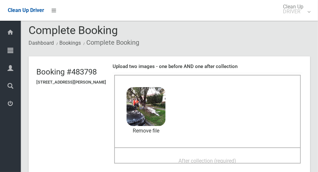
scroll to position [9, 0]
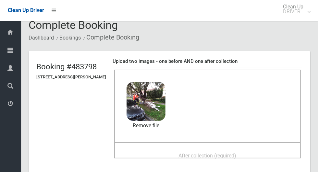
click at [229, 154] on span "After collection (required)" at bounding box center [208, 156] width 58 height 6
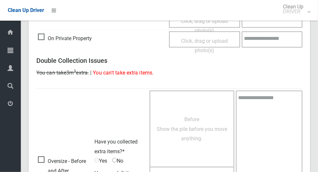
scroll to position [531, 0]
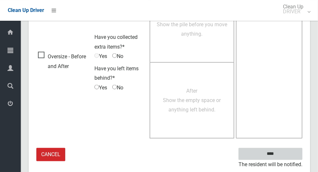
click at [292, 155] on input "****" at bounding box center [271, 154] width 64 height 12
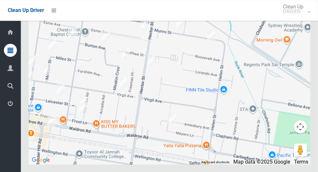
scroll to position [3202, 0]
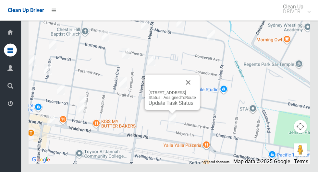
click at [196, 91] on button "Close" at bounding box center [189, 83] width 16 height 16
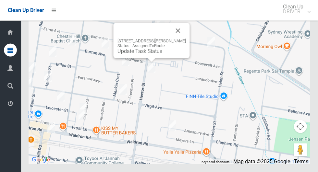
click at [156, 55] on link "Update Task Status" at bounding box center [140, 51] width 45 height 6
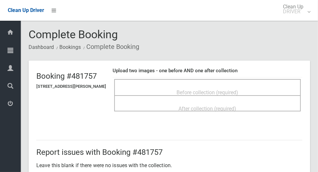
click at [256, 90] on div "Before collection (required)" at bounding box center [207, 92] width 172 height 12
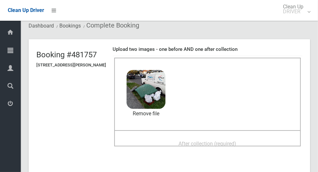
scroll to position [25, 0]
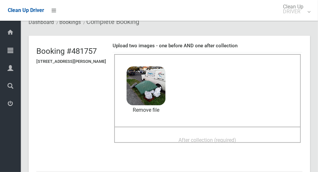
click at [237, 137] on span "After collection (required)" at bounding box center [208, 140] width 58 height 6
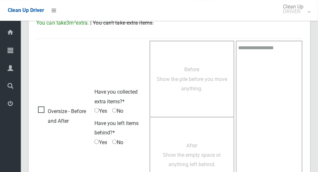
scroll to position [531, 0]
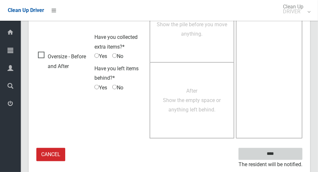
click at [292, 154] on input "****" at bounding box center [271, 154] width 64 height 12
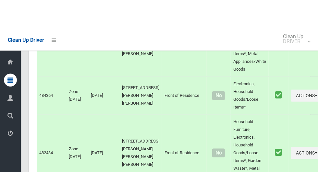
scroll to position [3202, 0]
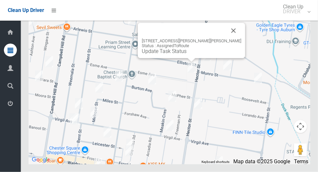
click at [226, 39] on button "Close" at bounding box center [234, 31] width 16 height 16
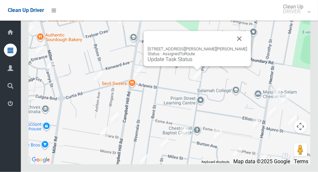
click at [232, 47] on button "Close" at bounding box center [240, 39] width 16 height 16
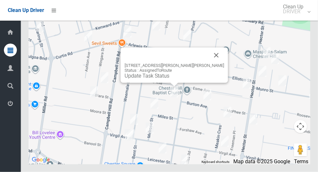
click at [209, 63] on button "Close" at bounding box center [217, 56] width 16 height 16
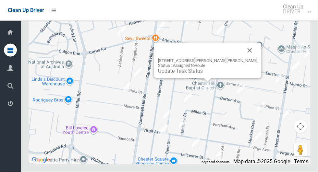
click at [242, 58] on button "Close" at bounding box center [250, 51] width 16 height 16
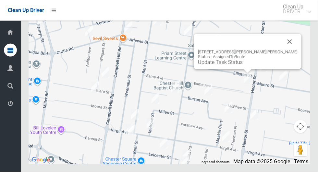
click at [282, 50] on button "Close" at bounding box center [290, 42] width 16 height 16
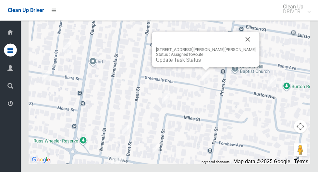
click at [240, 47] on button "Close" at bounding box center [248, 40] width 16 height 16
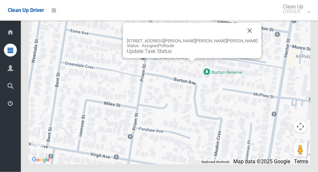
click at [242, 39] on button "Close" at bounding box center [250, 31] width 16 height 16
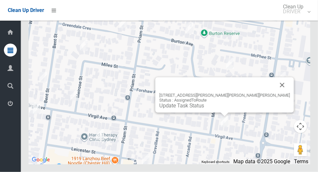
click at [275, 93] on button "Close" at bounding box center [283, 86] width 16 height 16
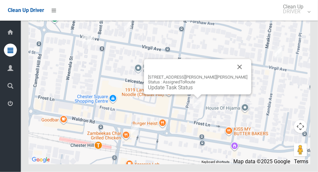
click at [232, 75] on button "Close" at bounding box center [240, 67] width 16 height 16
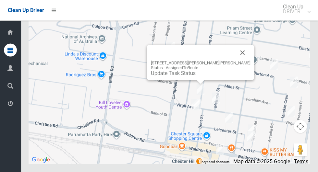
click at [235, 61] on button "Close" at bounding box center [243, 53] width 16 height 16
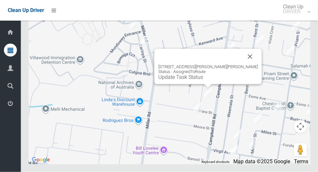
click at [243, 65] on button "Close" at bounding box center [251, 57] width 16 height 16
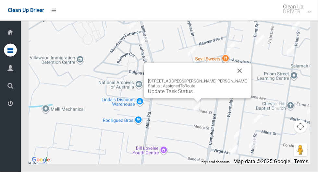
click at [232, 79] on button "Close" at bounding box center [240, 71] width 16 height 16
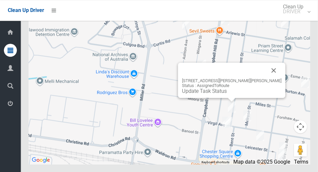
click at [254, 78] on div at bounding box center [224, 71] width 84 height 16
click at [266, 78] on button "Close" at bounding box center [274, 71] width 16 height 16
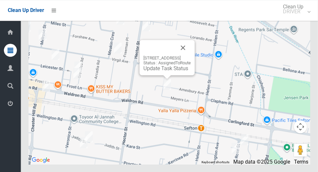
click at [191, 56] on button "Close" at bounding box center [183, 48] width 16 height 16
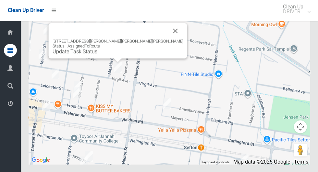
click at [168, 39] on button "Close" at bounding box center [176, 31] width 16 height 16
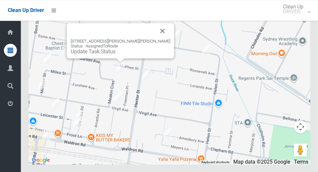
click at [159, 39] on button "Close" at bounding box center [163, 31] width 16 height 16
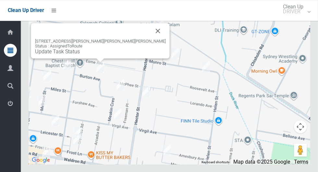
click at [150, 39] on button "Close" at bounding box center [158, 31] width 16 height 16
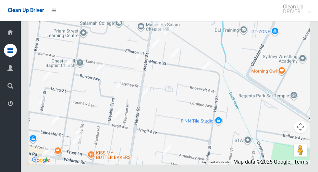
click at [136, 53] on div at bounding box center [170, 83] width 282 height 162
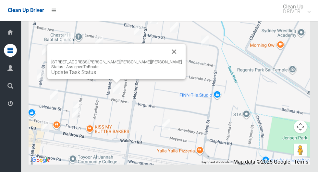
click at [167, 59] on button "Close" at bounding box center [175, 52] width 16 height 16
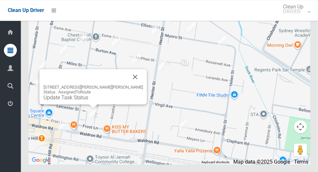
click at [132, 85] on button "Close" at bounding box center [136, 77] width 16 height 16
click at [131, 85] on button "Close" at bounding box center [136, 77] width 16 height 16
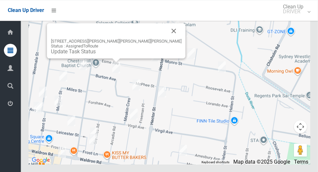
click at [166, 39] on button "Close" at bounding box center [174, 31] width 16 height 16
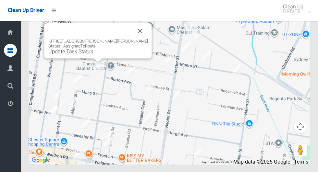
click at [135, 39] on button "Close" at bounding box center [140, 31] width 16 height 16
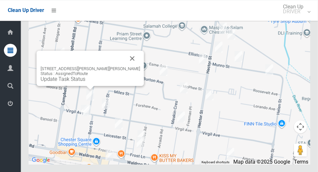
click at [128, 66] on button "Close" at bounding box center [133, 59] width 16 height 16
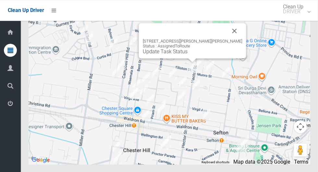
click at [227, 39] on button "Close" at bounding box center [235, 31] width 16 height 16
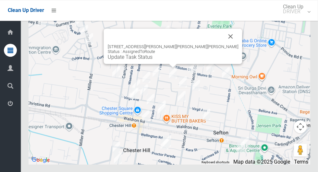
click at [223, 44] on button "Close" at bounding box center [231, 37] width 16 height 16
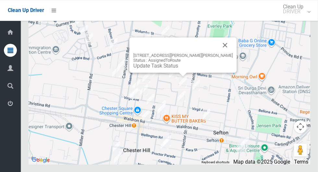
click at [220, 53] on button "Close" at bounding box center [226, 45] width 16 height 16
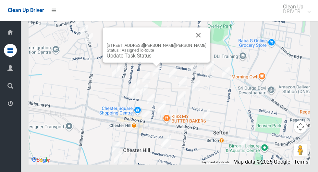
click at [199, 43] on button "Close" at bounding box center [199, 35] width 16 height 16
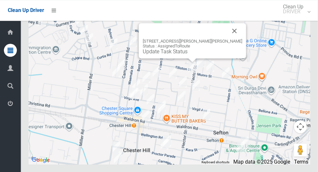
click at [231, 39] on button "Close" at bounding box center [235, 31] width 16 height 16
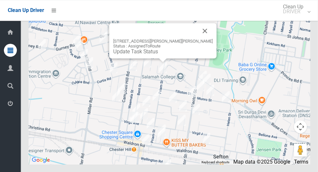
click at [199, 39] on button "Close" at bounding box center [205, 31] width 16 height 16
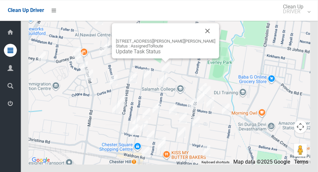
click at [200, 39] on button "Close" at bounding box center [208, 31] width 16 height 16
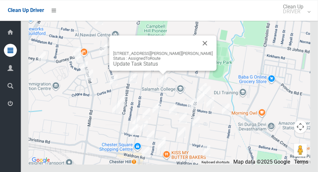
click at [151, 71] on div "15 Plymouth Avenue, CHESTER HILL NSW 2162 Status : AssignedToRoute Update Task …" at bounding box center [162, 52] width 107 height 35
click at [130, 67] on link "Update Task Status" at bounding box center [135, 64] width 45 height 6
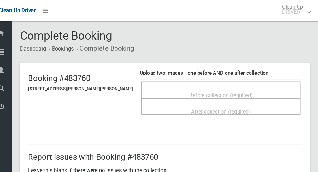
click at [211, 92] on span "Before collection (required)" at bounding box center [224, 93] width 62 height 6
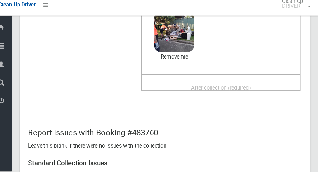
scroll to position [83, 0]
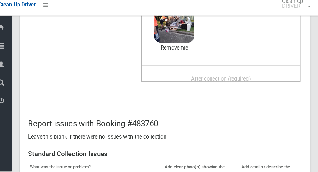
click at [247, 83] on span "After collection (required)" at bounding box center [224, 82] width 58 height 6
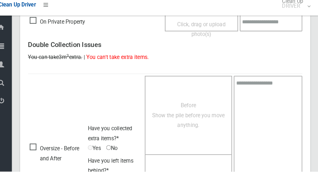
scroll to position [531, 0]
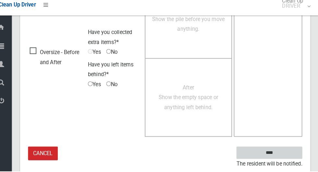
click at [286, 151] on input "****" at bounding box center [271, 154] width 64 height 12
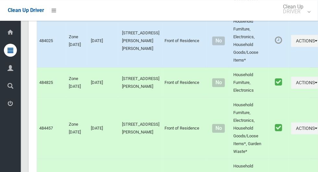
scroll to position [3202, 0]
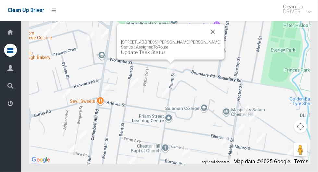
click at [205, 40] on button "Close" at bounding box center [213, 32] width 16 height 16
click at [157, 56] on link "Update Task Status" at bounding box center [143, 53] width 45 height 6
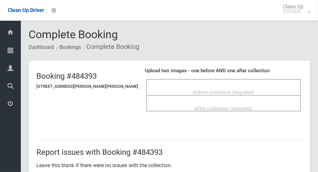
click at [243, 90] on span "Before collection (required)" at bounding box center [224, 93] width 62 height 6
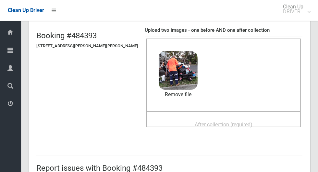
scroll to position [45, 0]
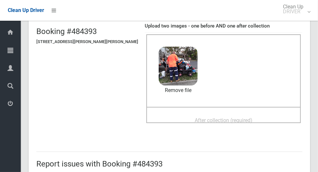
click at [241, 120] on span "After collection (required)" at bounding box center [224, 121] width 58 height 6
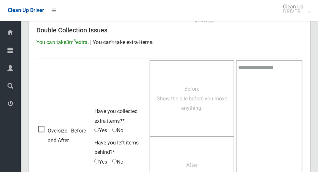
scroll to position [531, 0]
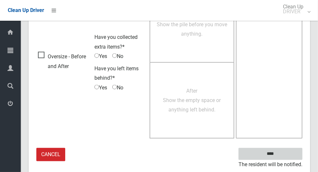
click at [285, 151] on input "****" at bounding box center [271, 154] width 64 height 12
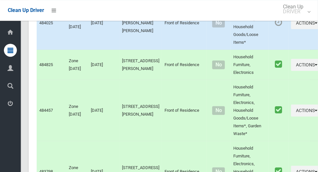
scroll to position [3202, 0]
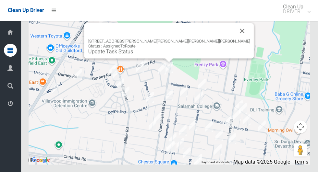
click at [235, 39] on button "Close" at bounding box center [243, 31] width 16 height 16
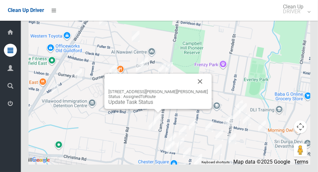
click at [193, 89] on button "Close" at bounding box center [201, 82] width 16 height 16
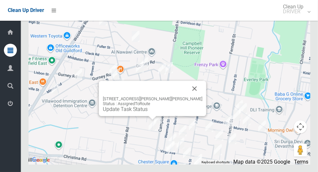
click at [192, 109] on div "[STREET_ADDRESS][PERSON_NAME][PERSON_NAME] Status : AssignedToRoute Update Task…" at bounding box center [152, 98] width 107 height 35
click at [187, 96] on button "Close" at bounding box center [195, 89] width 16 height 16
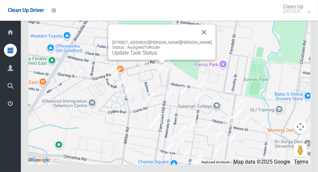
click at [197, 40] on button "Close" at bounding box center [204, 32] width 16 height 16
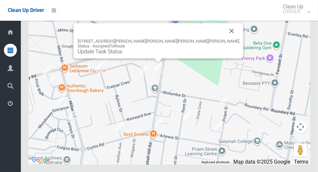
click at [152, 58] on div "10 Campbell Hill Road, CHESTER HILL NSW 2162 Status : AssignedToRoute Update Ta…" at bounding box center [159, 40] width 170 height 35
click at [122, 55] on link "Update Task Status" at bounding box center [100, 51] width 45 height 6
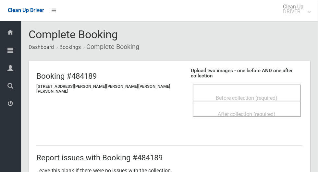
scroll to position [1, 0]
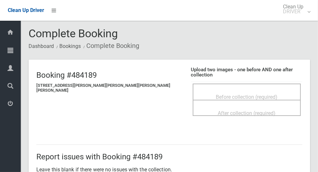
click at [220, 94] on span "Before collection (required)" at bounding box center [247, 97] width 62 height 6
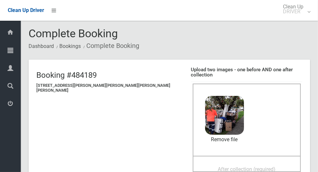
scroll to position [23, 0]
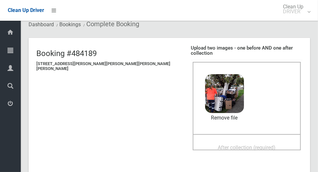
click at [249, 145] on span "After collection (required)" at bounding box center [247, 148] width 58 height 6
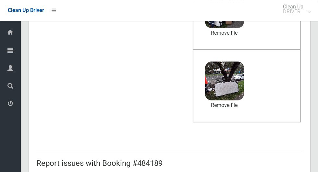
scroll to position [531, 0]
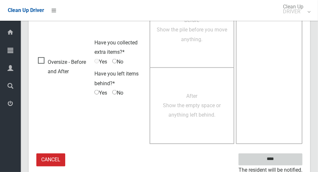
click at [287, 154] on input "****" at bounding box center [271, 160] width 64 height 12
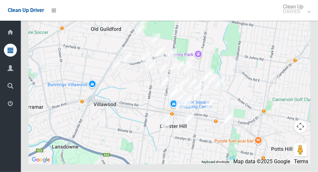
scroll to position [3188, 0]
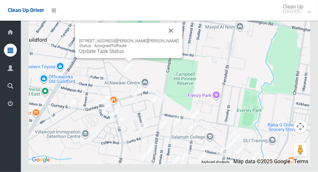
click at [164, 39] on button "Close" at bounding box center [171, 31] width 16 height 16
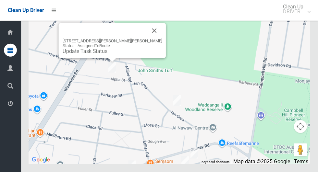
click at [147, 39] on button "Close" at bounding box center [155, 31] width 16 height 16
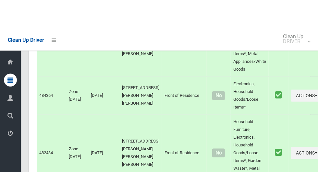
scroll to position [3202, 0]
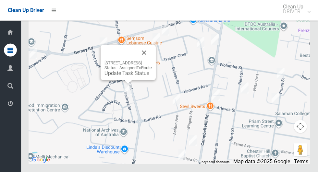
click at [152, 61] on button "Close" at bounding box center [144, 53] width 16 height 16
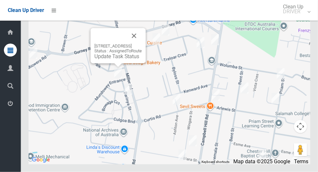
click at [142, 44] on button "Close" at bounding box center [134, 36] width 16 height 16
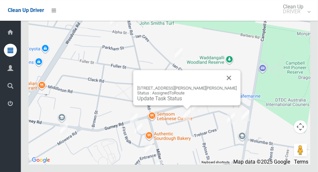
click at [223, 86] on button "Close" at bounding box center [229, 78] width 16 height 16
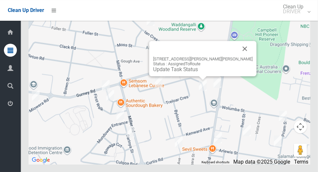
click at [230, 56] on div at bounding box center [195, 49] width 84 height 16
click at [237, 56] on button "Close" at bounding box center [245, 49] width 16 height 16
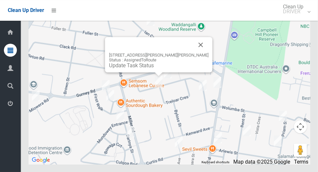
click at [193, 53] on button "Close" at bounding box center [201, 45] width 16 height 16
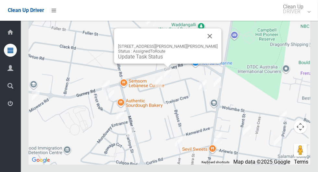
click at [193, 44] on div at bounding box center [160, 36] width 84 height 16
click at [202, 44] on button "Close" at bounding box center [210, 36] width 16 height 16
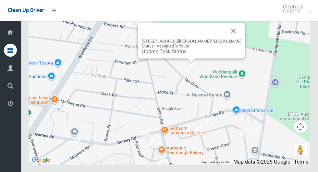
click at [216, 39] on div at bounding box center [184, 31] width 84 height 16
click at [226, 39] on button "Close" at bounding box center [234, 31] width 16 height 16
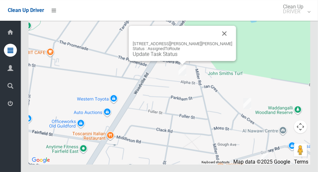
click at [217, 41] on button "Close" at bounding box center [225, 34] width 16 height 16
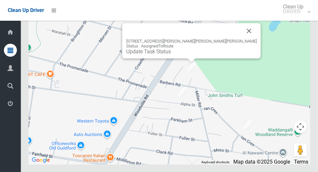
click at [242, 39] on button "Close" at bounding box center [250, 31] width 16 height 16
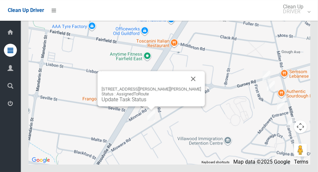
click at [186, 87] on button "Close" at bounding box center [194, 79] width 16 height 16
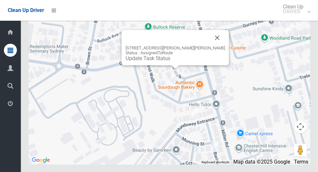
click at [210, 45] on button "Close" at bounding box center [218, 38] width 16 height 16
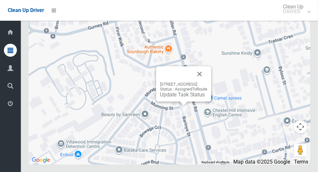
click at [207, 82] on button "Close" at bounding box center [200, 74] width 16 height 16
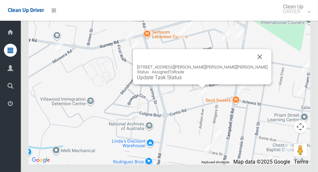
click at [252, 65] on button "Close" at bounding box center [260, 57] width 16 height 16
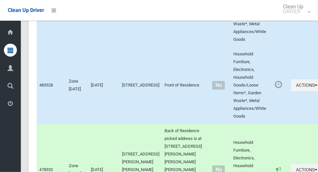
scroll to position [2619, 0]
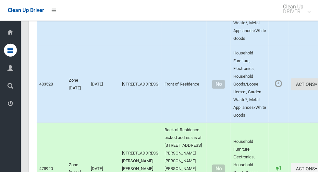
click at [291, 91] on button "Actions" at bounding box center [306, 85] width 31 height 12
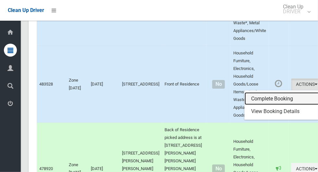
click at [277, 106] on link "Complete Booking" at bounding box center [283, 99] width 77 height 13
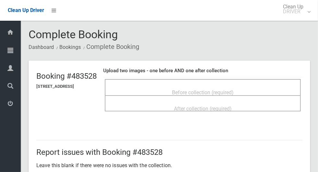
click at [234, 90] on span "Before collection (required)" at bounding box center [203, 93] width 62 height 6
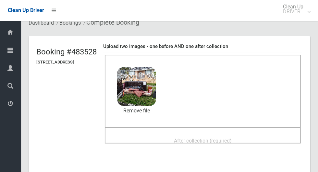
scroll to position [24, 0]
click at [232, 138] on span "After collection (required)" at bounding box center [203, 141] width 58 height 6
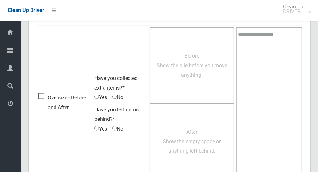
scroll to position [531, 0]
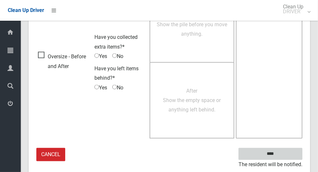
click at [286, 154] on input "****" at bounding box center [271, 154] width 64 height 12
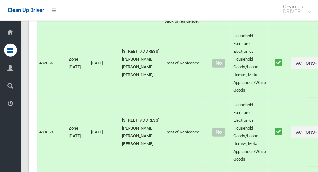
scroll to position [3201, 0]
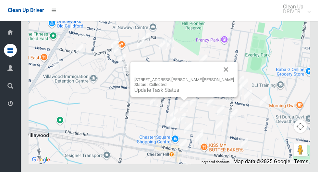
click at [223, 85] on div "[STREET_ADDRESS][PERSON_NAME][PERSON_NAME] Status : Collected Update Task Status" at bounding box center [184, 79] width 107 height 35
click at [219, 78] on button "Close" at bounding box center [227, 70] width 16 height 16
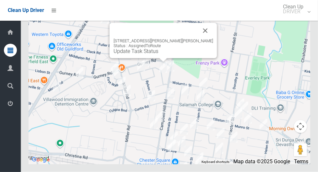
click at [201, 39] on button "Close" at bounding box center [206, 31] width 16 height 16
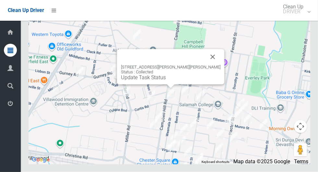
click at [205, 65] on button "Close" at bounding box center [213, 57] width 16 height 16
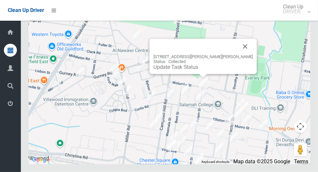
click at [238, 55] on button "Close" at bounding box center [246, 47] width 16 height 16
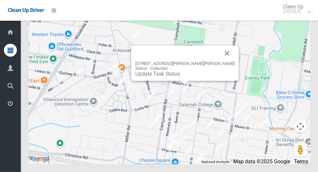
click at [219, 61] on button "Close" at bounding box center [227, 54] width 16 height 16
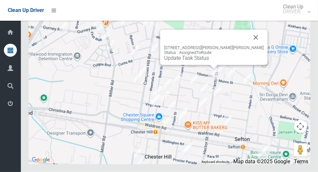
click at [251, 45] on button "Close" at bounding box center [256, 38] width 16 height 16
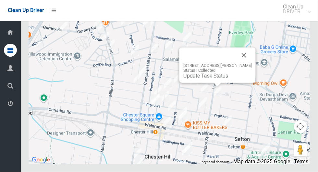
click at [249, 63] on button "Close" at bounding box center [244, 56] width 16 height 16
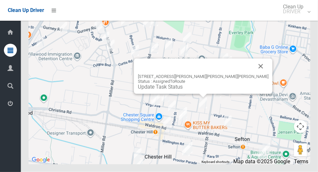
click at [253, 74] on button "Close" at bounding box center [261, 67] width 16 height 16
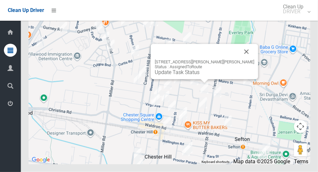
click at [248, 69] on div "20 Meakin Crescent, CHESTER HILL NSW 2162 Status : AssignedToRoute Update Task …" at bounding box center [204, 61] width 107 height 35
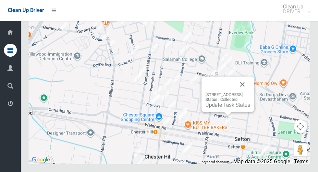
click at [250, 93] on button "Close" at bounding box center [243, 85] width 16 height 16
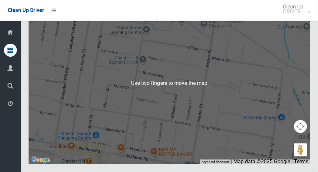
scroll to position [3202, 0]
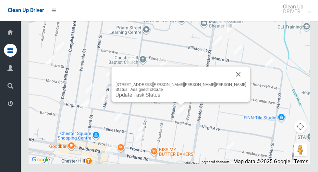
click at [231, 82] on button "Close" at bounding box center [239, 75] width 16 height 16
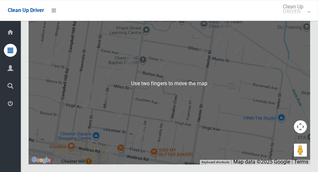
scroll to position [3202, 0]
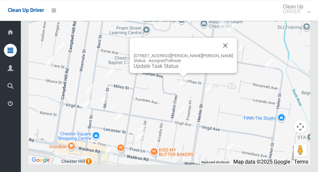
click at [224, 53] on button "Close" at bounding box center [226, 46] width 16 height 16
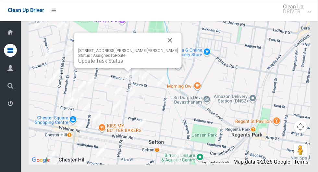
click at [162, 48] on button "Close" at bounding box center [170, 40] width 16 height 16
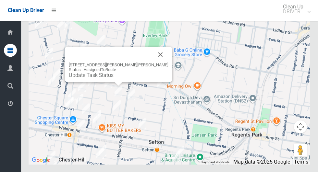
click at [154, 62] on button "Close" at bounding box center [161, 55] width 16 height 16
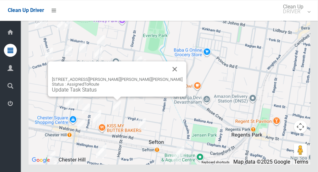
click at [167, 77] on button "Close" at bounding box center [175, 69] width 16 height 16
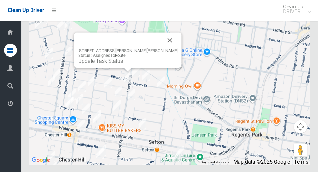
click at [162, 48] on button "Close" at bounding box center [170, 40] width 16 height 16
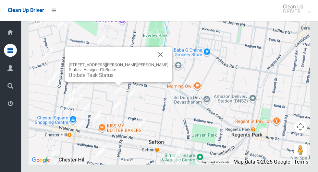
click at [165, 62] on button "Close" at bounding box center [161, 55] width 16 height 16
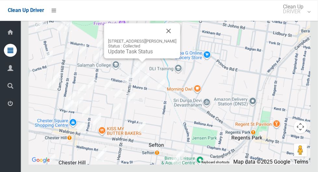
click at [168, 39] on button "Close" at bounding box center [169, 31] width 16 height 16
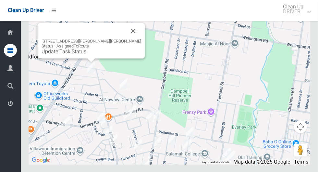
click at [126, 39] on button "Close" at bounding box center [134, 31] width 16 height 16
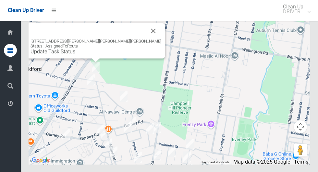
click at [146, 39] on button "Close" at bounding box center [154, 31] width 16 height 16
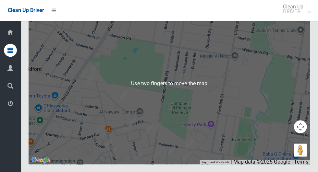
scroll to position [3202, 0]
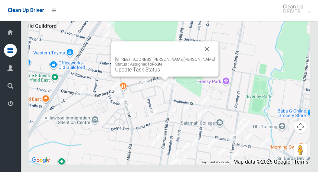
click at [202, 57] on button "Close" at bounding box center [207, 49] width 16 height 16
click at [151, 77] on div "52 Woodland Road, CHESTER HILL NSW 2162 Status : AssignedToRoute Update Task St…" at bounding box center [164, 58] width 107 height 35
click at [150, 73] on link "Update Task Status" at bounding box center [137, 70] width 45 height 6
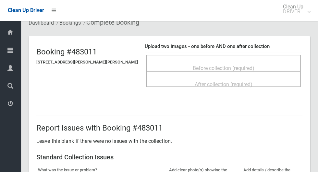
scroll to position [22, 0]
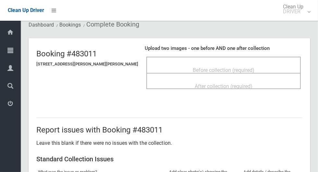
click at [194, 69] on span "Before collection (required)" at bounding box center [224, 70] width 62 height 6
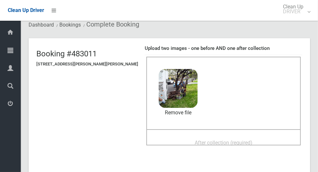
click at [229, 140] on span "After collection (required)" at bounding box center [224, 143] width 58 height 6
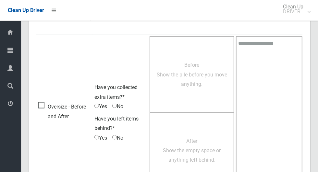
scroll to position [531, 0]
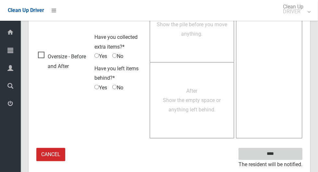
click at [284, 155] on input "****" at bounding box center [271, 154] width 64 height 12
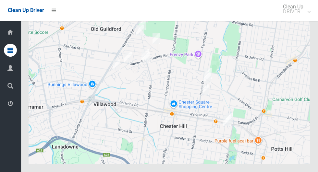
scroll to position [3202, 0]
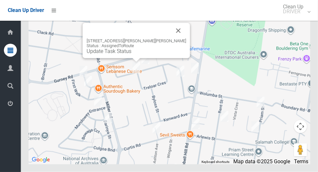
click at [173, 39] on button "Close" at bounding box center [179, 31] width 16 height 16
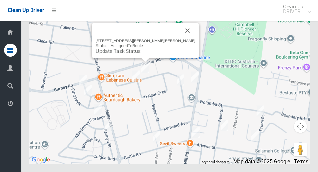
click at [138, 55] on link "Update Task Status" at bounding box center [118, 51] width 45 height 6
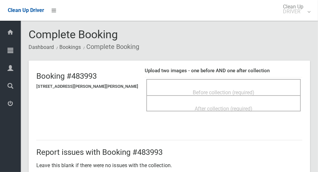
click at [264, 88] on div "Before collection (required)" at bounding box center [224, 92] width 140 height 12
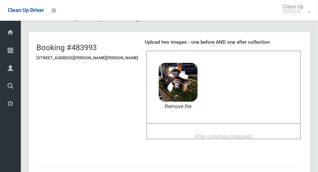
scroll to position [29, 0]
click at [231, 135] on span "After collection (required)" at bounding box center [224, 137] width 58 height 6
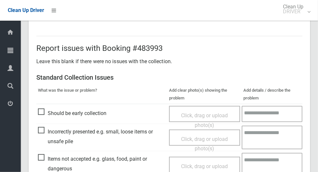
scroll to position [531, 0]
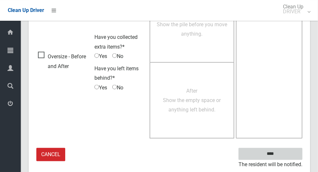
click at [285, 157] on input "****" at bounding box center [271, 154] width 64 height 12
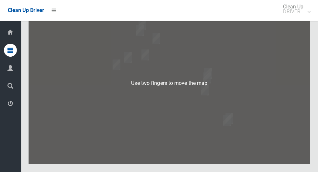
scroll to position [3195, 0]
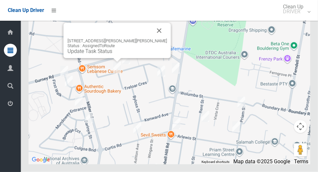
click at [108, 55] on link "Update Task Status" at bounding box center [90, 51] width 45 height 6
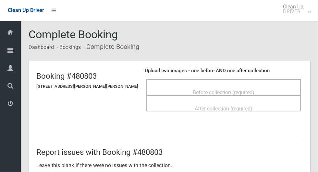
click at [214, 90] on span "Before collection (required)" at bounding box center [224, 93] width 62 height 6
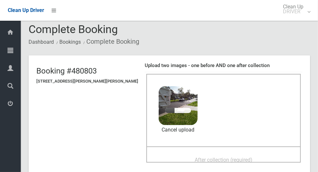
scroll to position [6, 0]
click at [247, 157] on span "After collection (required)" at bounding box center [224, 160] width 58 height 6
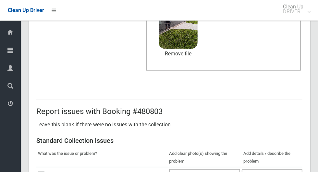
scroll to position [531, 0]
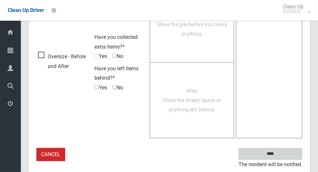
click at [285, 154] on input "****" at bounding box center [271, 154] width 64 height 12
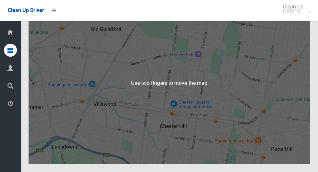
scroll to position [3202, 0]
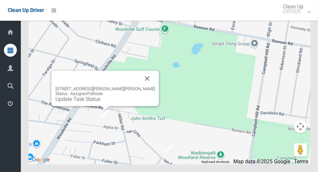
click at [140, 87] on button "Close" at bounding box center [148, 79] width 16 height 16
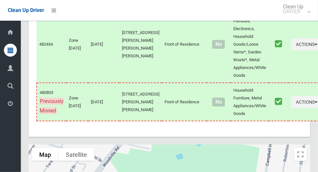
scroll to position [3202, 0]
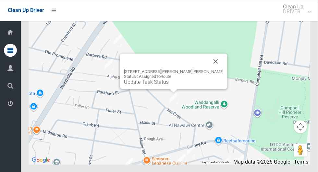
click at [169, 89] on div "[STREET_ADDRESS][PERSON_NAME][PERSON_NAME][PERSON_NAME] Status : AssignedToRout…" at bounding box center [173, 71] width 107 height 35
click at [167, 89] on div "[STREET_ADDRESS][PERSON_NAME][PERSON_NAME][PERSON_NAME] Status : AssignedToRout…" at bounding box center [173, 71] width 107 height 35
click at [168, 89] on div "[STREET_ADDRESS][PERSON_NAME][PERSON_NAME][PERSON_NAME] Status : AssignedToRout…" at bounding box center [173, 71] width 107 height 35
click at [167, 89] on div "[STREET_ADDRESS][PERSON_NAME][PERSON_NAME][PERSON_NAME] Status : AssignedToRout…" at bounding box center [173, 71] width 107 height 35
click at [159, 85] on link "Update Task Status" at bounding box center [146, 82] width 45 height 6
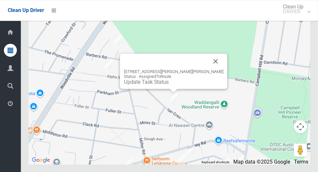
click at [151, 69] on div at bounding box center [166, 62] width 84 height 16
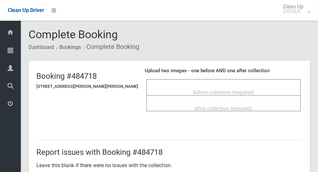
click at [278, 92] on div "Before collection (required)" at bounding box center [224, 92] width 140 height 12
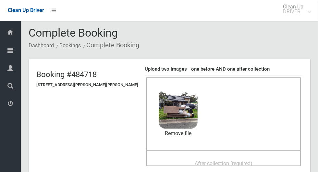
scroll to position [16, 0]
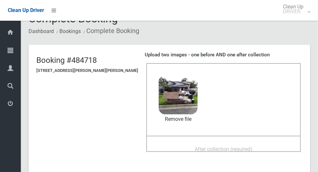
click at [227, 152] on span "After collection (required)" at bounding box center [224, 149] width 58 height 6
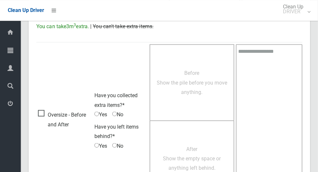
scroll to position [531, 0]
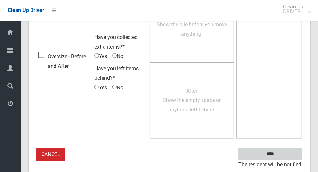
click at [289, 154] on input "****" at bounding box center [271, 154] width 64 height 12
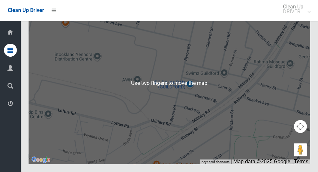
scroll to position [3202, 0]
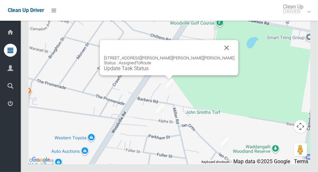
click at [219, 56] on button "Close" at bounding box center [227, 48] width 16 height 16
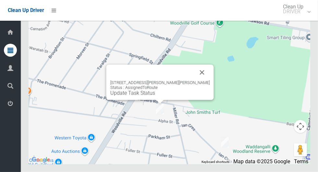
click at [158, 100] on div "10 Alpha Street, CHESTER HILL NSW 2162 Status : AssignedToRoute Update Task Sta…" at bounding box center [160, 82] width 107 height 35
click at [150, 96] on link "Update Task Status" at bounding box center [132, 93] width 45 height 6
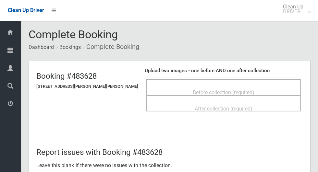
click at [238, 90] on span "Before collection (required)" at bounding box center [224, 93] width 62 height 6
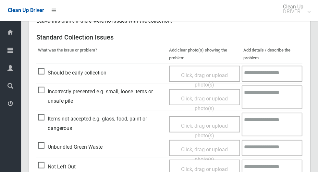
scroll to position [207, 0]
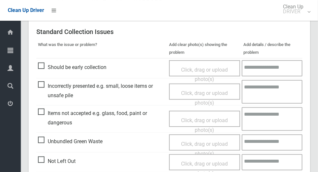
click at [48, 143] on span "Unbundled Green Waste" at bounding box center [70, 142] width 65 height 10
click at [41, 137] on span "Unbundled Green Waste" at bounding box center [70, 142] width 65 height 10
click at [215, 145] on span "Click, drag or upload photo(s)" at bounding box center [204, 149] width 47 height 16
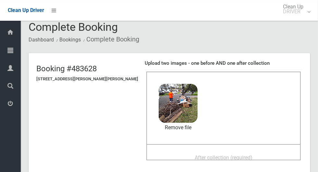
scroll to position [17, 0]
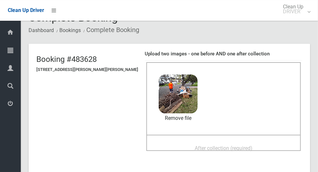
click at [236, 147] on span "After collection (required)" at bounding box center [224, 148] width 58 height 6
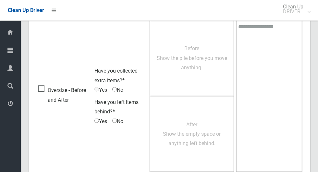
scroll to position [531, 0]
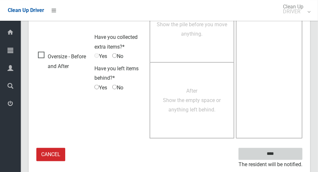
click at [287, 154] on input "****" at bounding box center [271, 154] width 64 height 12
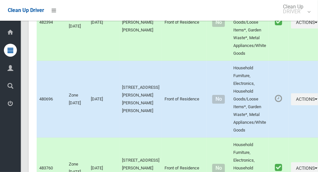
scroll to position [3202, 0]
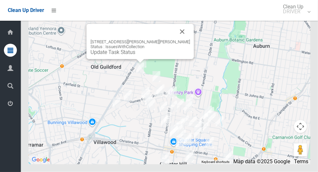
click at [175, 40] on button "Close" at bounding box center [183, 32] width 16 height 16
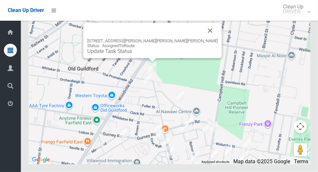
click at [182, 36] on div "4 Cheryl Avenue, CHESTER HILL NSW 2162 Status : AssignedToRoute Update Task Sta…" at bounding box center [170, 83] width 282 height 162
click at [203, 39] on button "Close" at bounding box center [211, 31] width 16 height 16
click at [132, 55] on link "Update Task Status" at bounding box center [109, 51] width 45 height 6
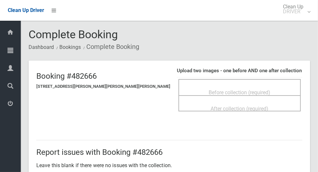
click at [213, 93] on span "Before collection (required)" at bounding box center [240, 93] width 62 height 6
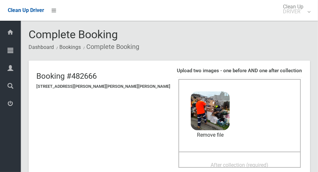
scroll to position [17, 0]
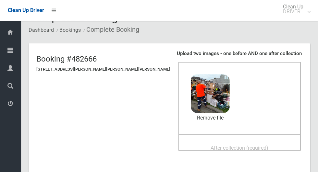
click at [243, 148] on span "After collection (required)" at bounding box center [240, 148] width 58 height 6
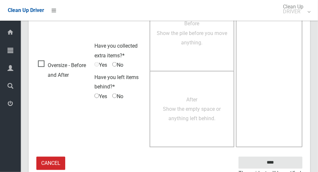
scroll to position [531, 0]
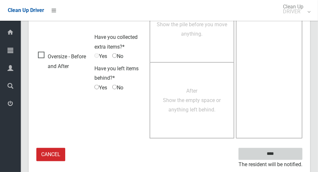
click at [286, 155] on input "****" at bounding box center [271, 154] width 64 height 12
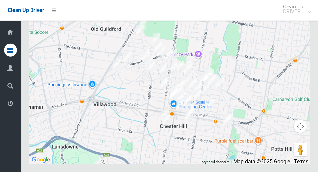
scroll to position [3195, 0]
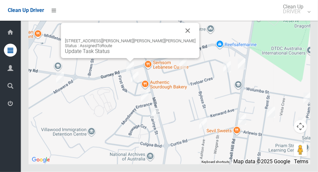
click at [180, 39] on button "Close" at bounding box center [188, 31] width 16 height 16
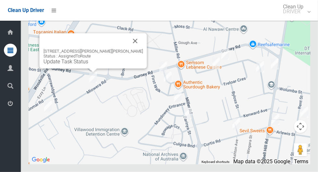
click at [129, 49] on button "Close" at bounding box center [136, 41] width 16 height 16
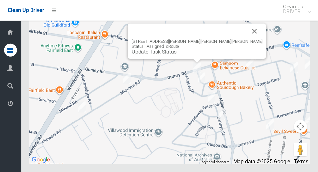
scroll to position [3181, 0]
click at [177, 55] on link "Update Task Status" at bounding box center [154, 52] width 45 height 6
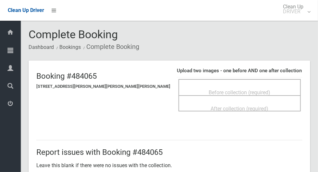
click at [234, 90] on span "Before collection (required)" at bounding box center [240, 93] width 62 height 6
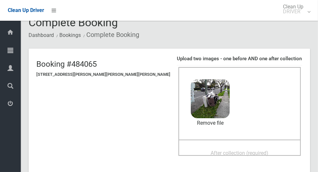
scroll to position [13, 0]
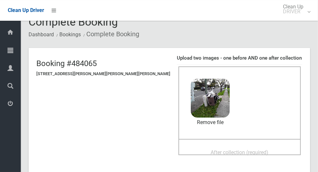
click at [237, 150] on span "After collection (required)" at bounding box center [240, 153] width 58 height 6
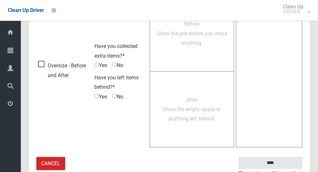
scroll to position [531, 0]
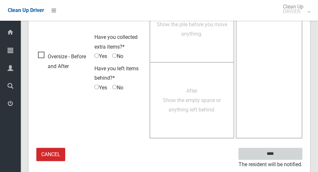
click at [286, 156] on input "****" at bounding box center [271, 154] width 64 height 12
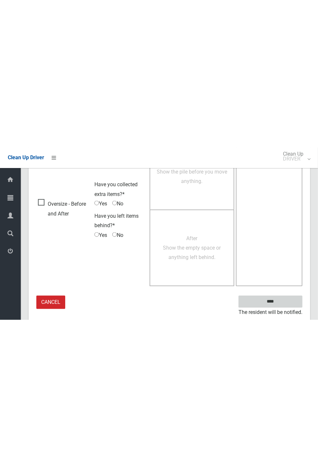
scroll to position [256, 0]
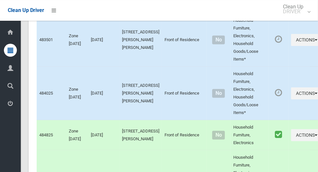
scroll to position [3202, 0]
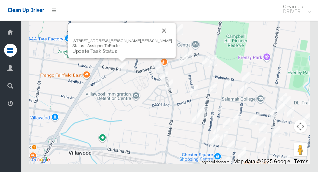
click at [114, 58] on div "10 Miowera Road, CHESTER HILL NSW 2162 Status : AssignedToRoute Update Task Sta…" at bounding box center [122, 40] width 107 height 35
click at [117, 58] on div "10 Miowera Road, CHESTER HILL NSW 2162 Status : AssignedToRoute Update Task Sta…" at bounding box center [122, 40] width 107 height 35
click at [110, 55] on link "Update Task Status" at bounding box center [94, 51] width 45 height 6
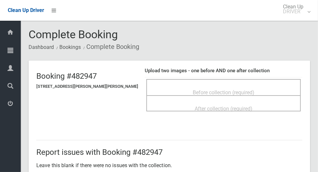
click at [267, 91] on div "Before collection (required)" at bounding box center [224, 92] width 140 height 12
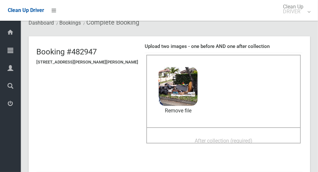
scroll to position [33, 0]
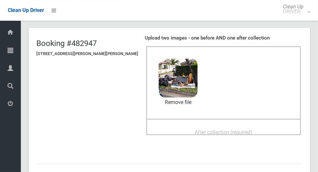
click at [237, 130] on span "After collection (required)" at bounding box center [224, 133] width 58 height 6
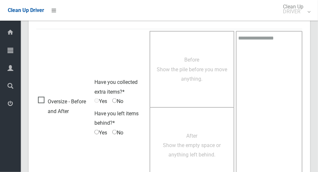
scroll to position [531, 0]
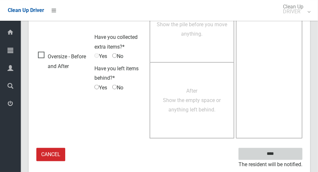
click at [292, 152] on input "****" at bounding box center [271, 154] width 64 height 12
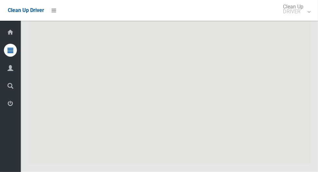
scroll to position [3202, 0]
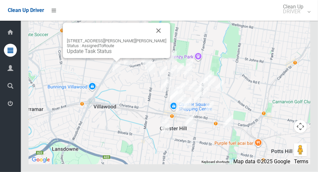
click at [109, 55] on link "Update Task Status" at bounding box center [89, 51] width 45 height 6
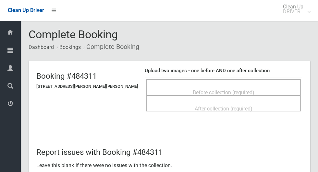
click at [213, 86] on div "Before collection (required)" at bounding box center [224, 92] width 140 height 12
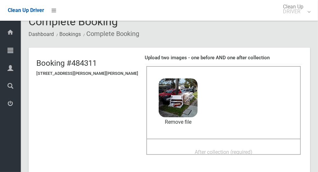
scroll to position [17, 0]
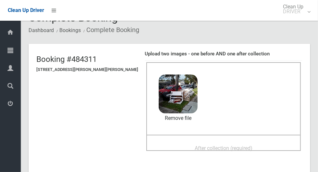
click at [244, 145] on span "After collection (required)" at bounding box center [224, 148] width 58 height 6
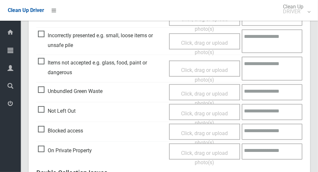
scroll to position [531, 0]
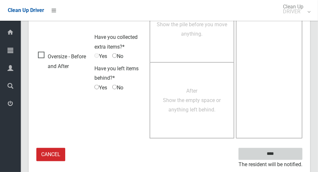
click at [292, 154] on input "****" at bounding box center [271, 154] width 64 height 12
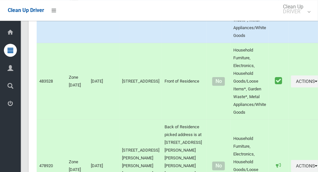
scroll to position [3202, 0]
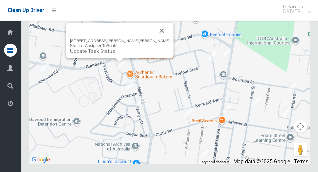
click at [154, 39] on button "Close" at bounding box center [162, 31] width 16 height 16
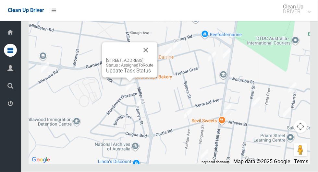
click at [157, 69] on div "[STREET_ADDRESS] Status : AssignedToRoute Update Task Status" at bounding box center [129, 60] width 55 height 35
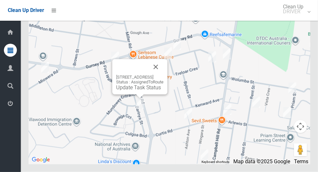
click at [164, 75] on button "Close" at bounding box center [156, 67] width 16 height 16
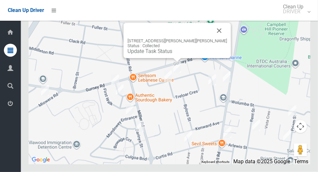
click at [136, 118] on img at bounding box center [129, 110] width 13 height 16
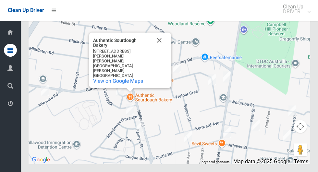
click at [161, 48] on button "Close" at bounding box center [160, 41] width 16 height 16
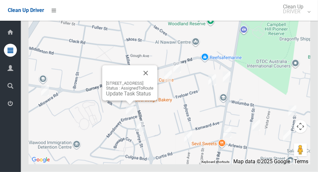
click at [154, 81] on button "Close" at bounding box center [146, 74] width 16 height 16
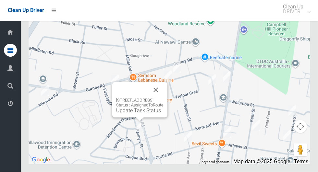
click at [164, 98] on button "Close" at bounding box center [156, 90] width 16 height 16
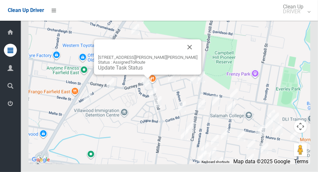
click at [182, 55] on button "Close" at bounding box center [190, 48] width 16 height 16
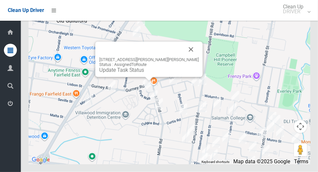
click at [183, 57] on button "Close" at bounding box center [191, 50] width 16 height 16
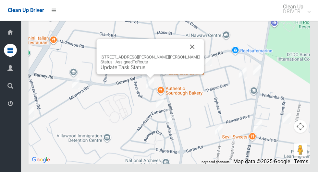
click at [143, 71] on link "Update Task Status" at bounding box center [123, 68] width 45 height 6
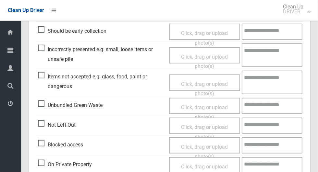
scroll to position [187, 0]
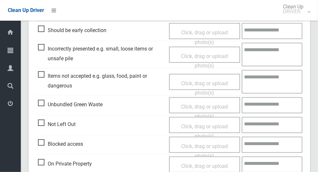
click at [42, 128] on span "Not Left Out" at bounding box center [57, 125] width 38 height 10
click at [213, 126] on span "Click, drag or upload photo(s)" at bounding box center [204, 132] width 47 height 16
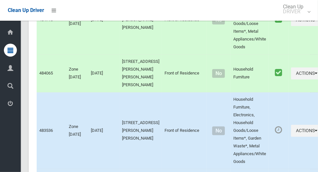
scroll to position [738, 0]
click at [291, 137] on button "Actions" at bounding box center [306, 131] width 31 height 12
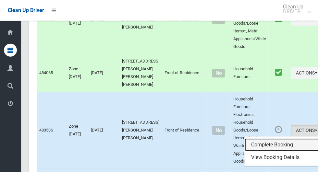
click at [270, 152] on link "Complete Booking" at bounding box center [283, 145] width 77 height 13
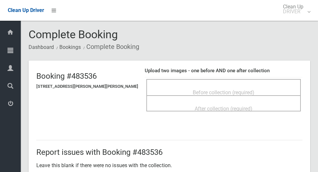
scroll to position [140, 0]
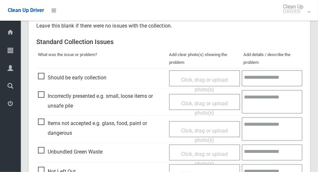
click at [39, 169] on span "Not Left Out" at bounding box center [57, 172] width 38 height 10
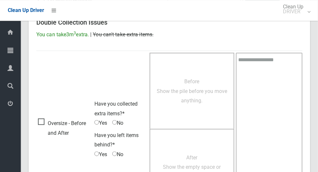
scroll to position [418, 0]
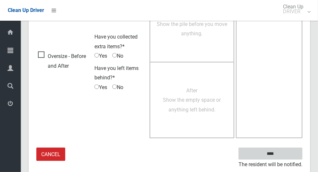
click at [292, 156] on input "****" at bounding box center [271, 154] width 64 height 12
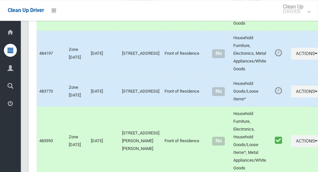
scroll to position [873, 0]
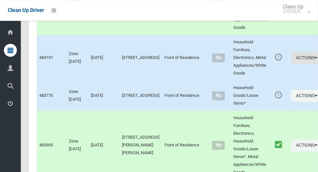
click at [315, 60] on icon "button" at bounding box center [316, 58] width 3 height 5
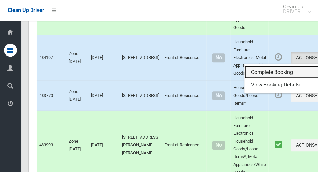
click at [270, 79] on link "Complete Booking" at bounding box center [283, 72] width 77 height 13
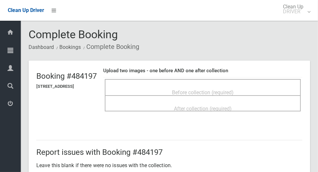
click at [271, 89] on div "Before collection (required)" at bounding box center [203, 92] width 182 height 12
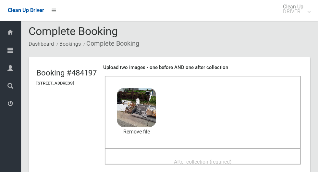
scroll to position [16, 0]
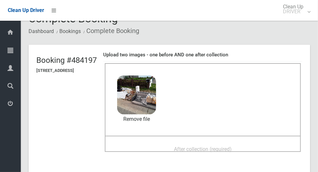
click at [257, 148] on div "After collection (required)" at bounding box center [203, 149] width 182 height 12
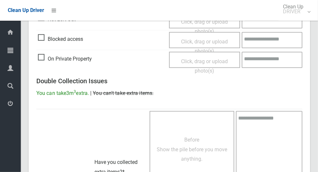
scroll to position [531, 0]
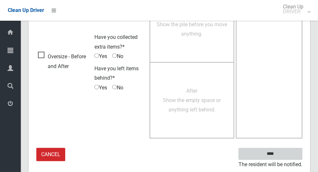
click at [293, 152] on input "****" at bounding box center [271, 154] width 64 height 12
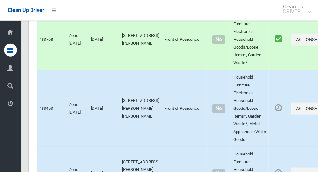
scroll to position [3202, 0]
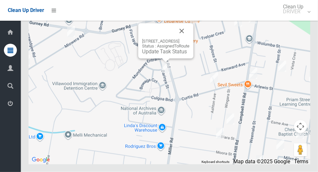
click at [190, 39] on button "Close" at bounding box center [182, 31] width 16 height 16
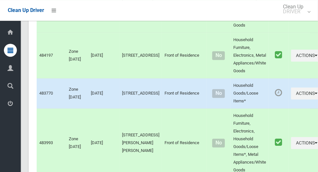
scroll to position [877, 0]
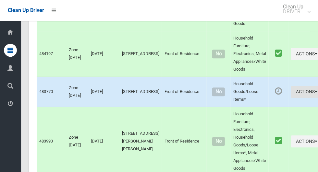
click at [298, 98] on button "Actions" at bounding box center [306, 92] width 31 height 12
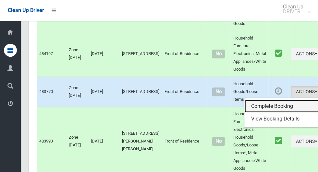
click at [270, 113] on link "Complete Booking" at bounding box center [283, 106] width 77 height 13
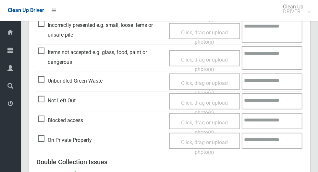
scroll to position [213, 0]
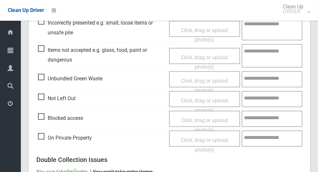
click at [42, 137] on span "On Private Property" at bounding box center [65, 138] width 54 height 10
click at [221, 142] on span "Click, drag or upload photo(s)" at bounding box center [204, 145] width 47 height 16
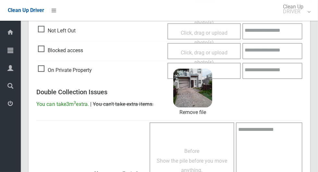
scroll to position [418, 0]
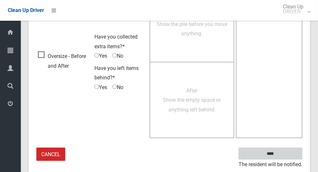
click at [289, 153] on input "****" at bounding box center [271, 154] width 64 height 12
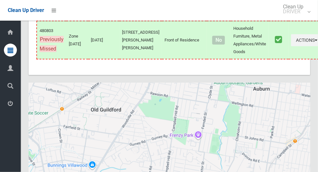
scroll to position [3202, 0]
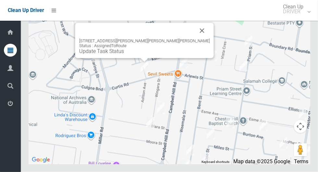
click at [124, 55] on link "Update Task Status" at bounding box center [101, 51] width 45 height 6
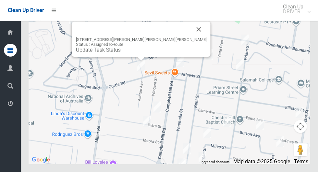
click at [118, 57] on div "28 Curtis Road, CHESTER HILL NSW 2162 Status : AssignedToRoute Update Task Stat…" at bounding box center [141, 39] width 139 height 35
click at [117, 53] on link "Update Task Status" at bounding box center [98, 50] width 45 height 6
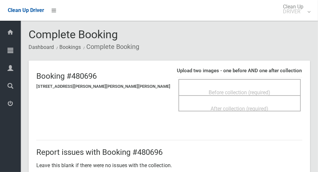
click at [252, 87] on div "Before collection (required)" at bounding box center [240, 92] width 108 height 12
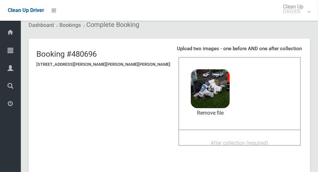
scroll to position [68, 0]
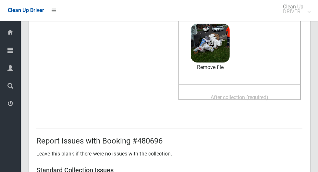
click at [229, 95] on span "After collection (required)" at bounding box center [240, 97] width 58 height 6
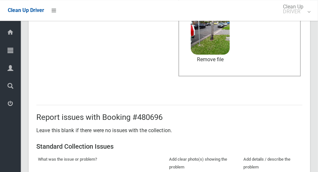
scroll to position [531, 0]
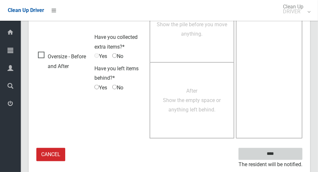
click at [282, 157] on input "****" at bounding box center [271, 154] width 64 height 12
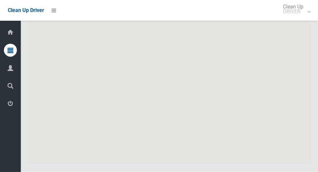
scroll to position [3202, 0]
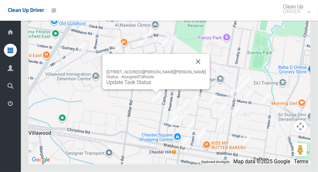
click at [191, 70] on button "Close" at bounding box center [199, 62] width 16 height 16
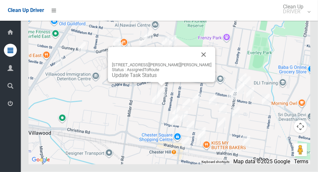
click at [199, 63] on button "Close" at bounding box center [204, 55] width 16 height 16
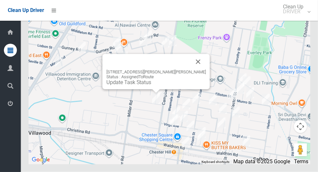
click at [191, 70] on button "Close" at bounding box center [199, 62] width 16 height 16
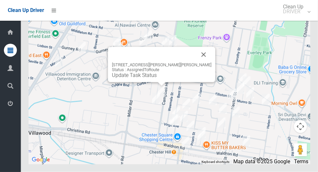
click at [155, 82] on div "35 Wingara Street, CHESTER HILL NSW 2162 Status : AssignedToRoute Update Task S…" at bounding box center [161, 64] width 107 height 35
click at [150, 79] on link "Update Task Status" at bounding box center [134, 75] width 45 height 6
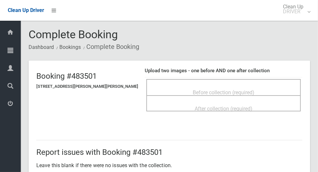
click at [279, 88] on div "Before collection (required)" at bounding box center [224, 92] width 140 height 12
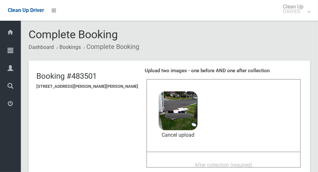
click at [225, 163] on span "After collection (required)" at bounding box center [224, 165] width 58 height 6
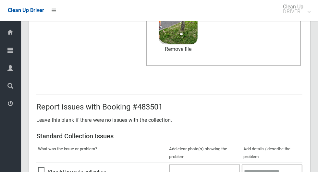
scroll to position [531, 0]
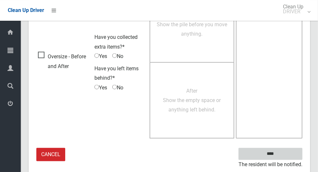
click at [276, 154] on input "****" at bounding box center [271, 154] width 64 height 12
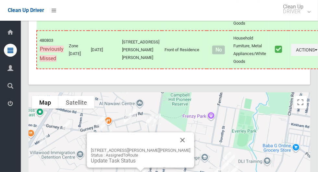
scroll to position [3202, 0]
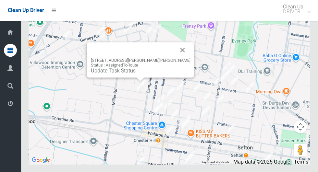
click at [175, 58] on button "Close" at bounding box center [183, 50] width 16 height 16
click at [136, 78] on div "2/9 Biara Street, CHESTER HILL NSW 2162 Status : AssignedToRoute Update Task St…" at bounding box center [140, 59] width 107 height 35
click at [122, 74] on link "Update Task Status" at bounding box center [113, 71] width 45 height 6
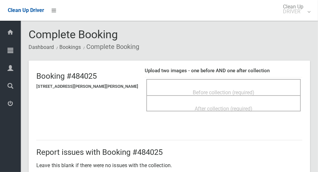
click at [278, 86] on div "Before collection (required)" at bounding box center [224, 92] width 140 height 12
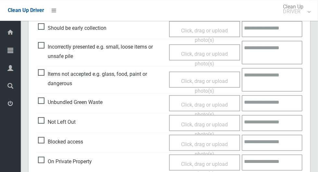
scroll to position [245, 0]
click at [42, 70] on span "Items not accepted e.g. glass, food, paint or dangerous" at bounding box center [102, 79] width 128 height 19
click at [210, 81] on span "Click, drag or upload photo(s)" at bounding box center [204, 87] width 47 height 16
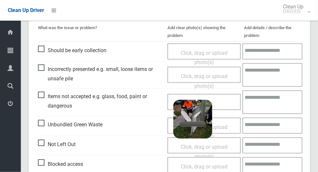
scroll to position [224, 0]
click at [228, 105] on div "Click, drag or upload photo(s) 3.8 MB 2025-09-1608.35.521442728665584843553.jpg…" at bounding box center [204, 102] width 73 height 16
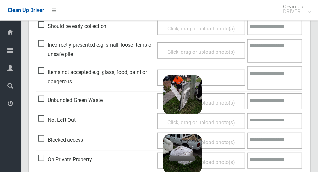
scroll to position [250, 0]
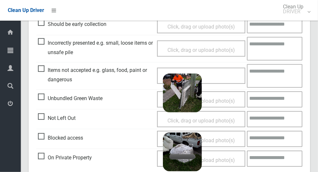
click at [277, 73] on textarea at bounding box center [275, 76] width 56 height 24
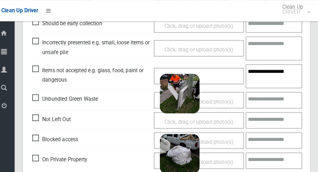
scroll to position [261, 0]
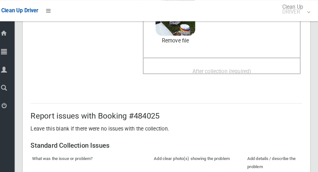
type textarea "**********"
click at [256, 64] on div "After collection (required)" at bounding box center [224, 70] width 140 height 12
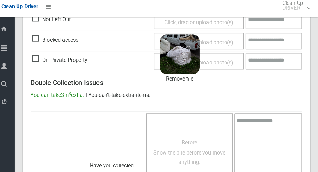
scroll to position [531, 0]
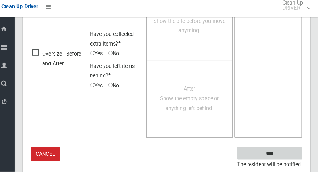
click at [252, 154] on input "****" at bounding box center [271, 154] width 64 height 12
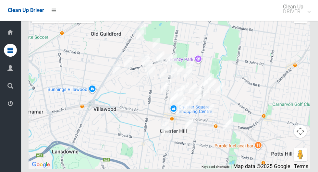
scroll to position [3202, 0]
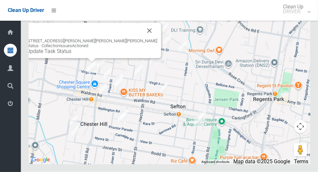
click at [142, 39] on button "Close" at bounding box center [150, 31] width 16 height 16
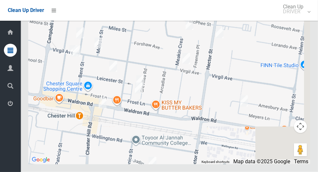
click at [78, 50] on div at bounding box center [170, 83] width 282 height 162
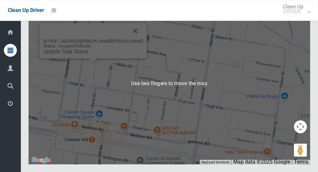
scroll to position [3202, 0]
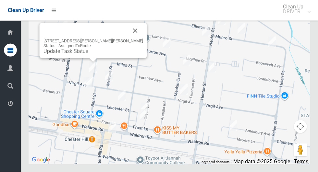
click at [128, 39] on button "Close" at bounding box center [136, 31] width 16 height 16
click at [76, 58] on div "[STREET_ADDRESS][PERSON_NAME][PERSON_NAME] Status : AssignedToRoute Update Task…" at bounding box center [93, 40] width 107 height 35
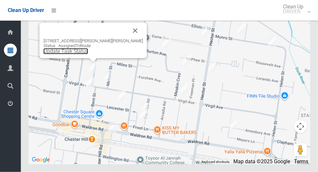
click at [70, 55] on link "Update Task Status" at bounding box center [66, 51] width 45 height 6
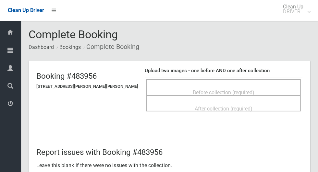
click at [154, 86] on div "Before collection (required)" at bounding box center [224, 92] width 140 height 12
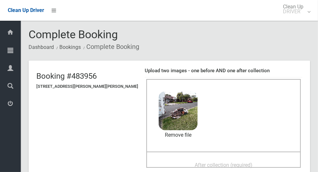
click at [218, 167] on span "After collection (required)" at bounding box center [224, 165] width 58 height 6
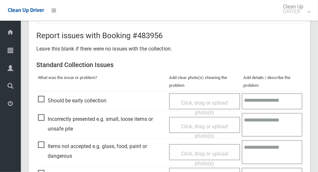
scroll to position [531, 0]
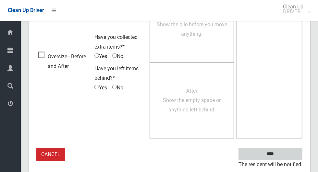
click at [287, 155] on input "****" at bounding box center [271, 154] width 64 height 12
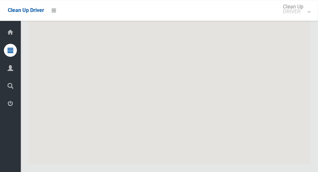
scroll to position [3164, 0]
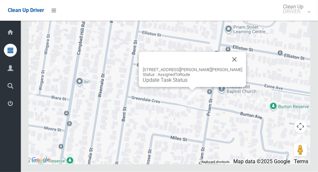
click at [228, 68] on button "Close" at bounding box center [235, 60] width 16 height 16
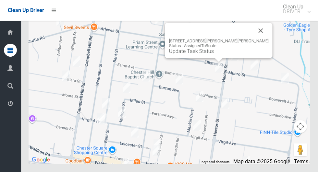
click at [253, 39] on button "Close" at bounding box center [261, 31] width 16 height 16
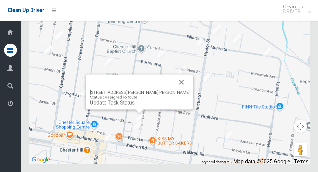
click at [174, 90] on button "Close" at bounding box center [182, 83] width 16 height 16
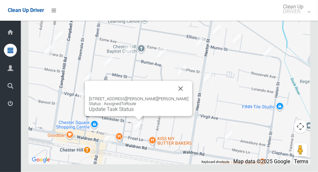
click at [173, 97] on button "Close" at bounding box center [181, 89] width 16 height 16
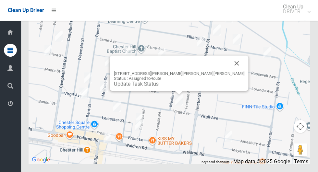
click at [229, 71] on button "Close" at bounding box center [237, 64] width 16 height 16
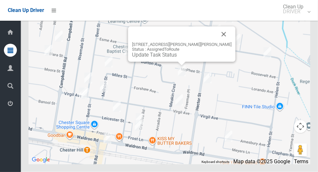
click at [216, 42] on button "Close" at bounding box center [224, 35] width 16 height 16
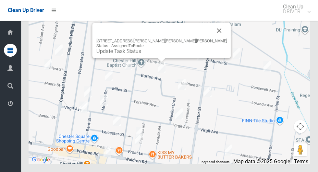
click at [212, 39] on button "Close" at bounding box center [220, 31] width 16 height 16
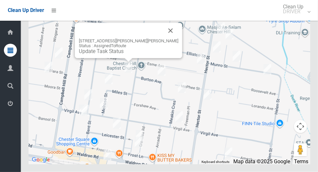
click at [163, 39] on button "Close" at bounding box center [171, 31] width 16 height 16
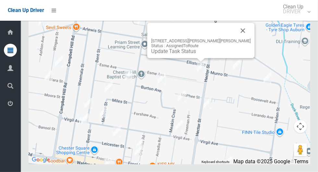
click at [235, 39] on button "Close" at bounding box center [243, 31] width 16 height 16
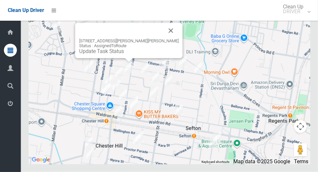
click at [174, 39] on button "Close" at bounding box center [171, 31] width 16 height 16
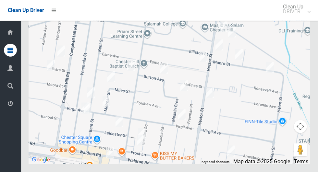
scroll to position [3159, 0]
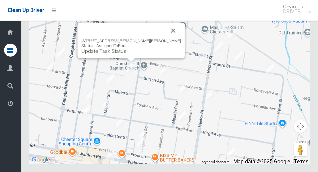
click at [94, 55] on link "Update Task Status" at bounding box center [104, 51] width 45 height 6
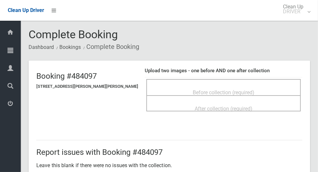
click at [268, 90] on div "Before collection (required)" at bounding box center [224, 92] width 140 height 12
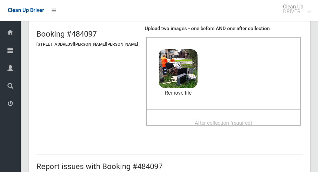
scroll to position [45, 0]
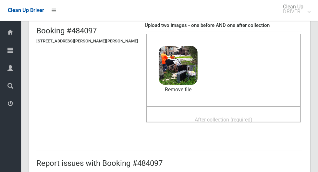
click at [227, 117] on span "After collection (required)" at bounding box center [224, 120] width 58 height 6
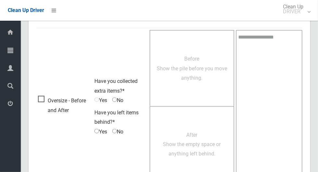
scroll to position [531, 0]
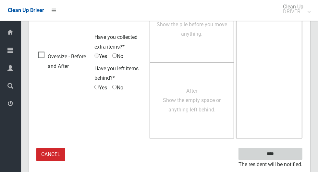
click at [286, 153] on input "****" at bounding box center [271, 154] width 64 height 12
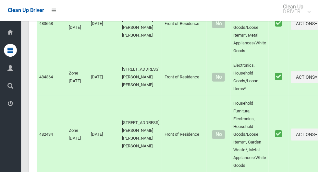
scroll to position [3087, 0]
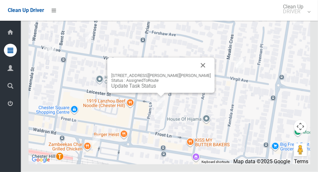
click at [197, 73] on button "Close" at bounding box center [203, 66] width 16 height 16
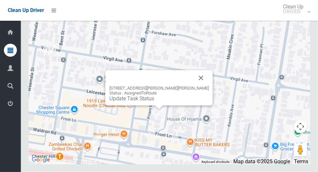
click at [194, 86] on button "Close" at bounding box center [202, 78] width 16 height 16
click at [196, 86] on button "Close" at bounding box center [202, 78] width 16 height 16
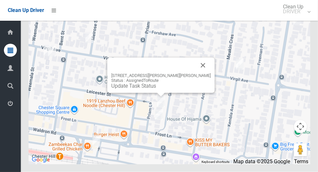
click at [198, 73] on button "Close" at bounding box center [203, 66] width 16 height 16
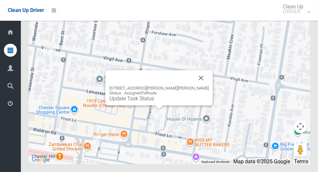
click at [194, 86] on button "Close" at bounding box center [202, 78] width 16 height 16
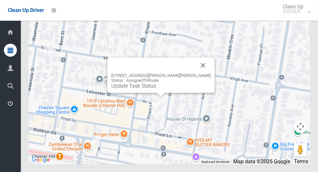
click at [156, 89] on link "Update Task Status" at bounding box center [133, 86] width 45 height 6
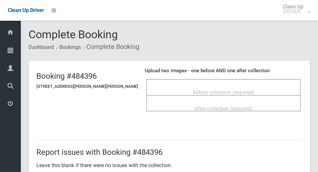
click at [193, 90] on span "Before collection (required)" at bounding box center [224, 93] width 62 height 6
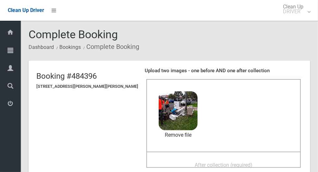
click at [223, 164] on span "After collection (required)" at bounding box center [224, 165] width 58 height 6
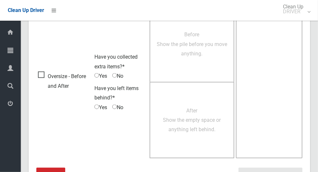
scroll to position [531, 0]
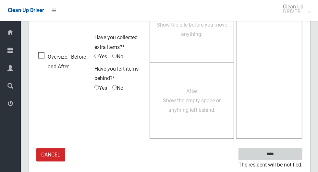
click at [289, 155] on input "****" at bounding box center [271, 154] width 64 height 12
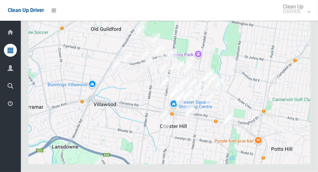
scroll to position [3087, 0]
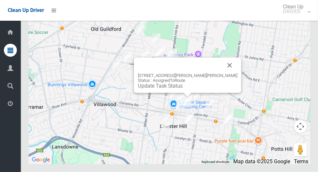
click at [183, 89] on link "Update Task Status" at bounding box center [160, 86] width 45 height 6
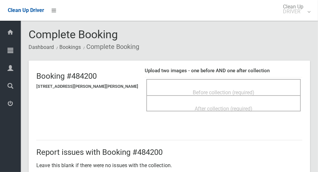
click at [227, 90] on span "Before collection (required)" at bounding box center [224, 93] width 62 height 6
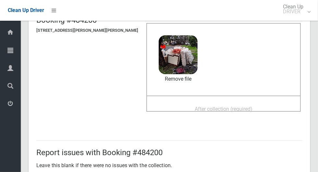
scroll to position [57, 0]
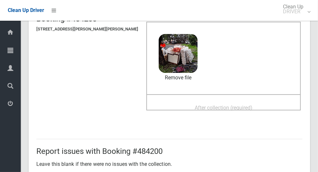
click at [233, 111] on span "After collection (required)" at bounding box center [224, 108] width 58 height 6
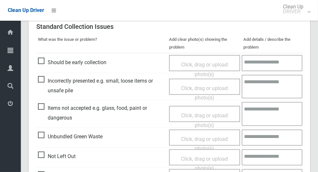
scroll to position [531, 0]
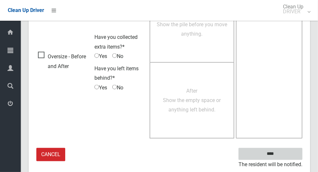
click at [284, 153] on input "****" at bounding box center [271, 154] width 64 height 12
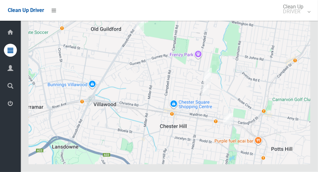
scroll to position [3087, 0]
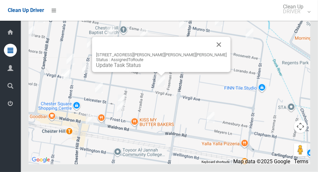
click at [211, 53] on button "Close" at bounding box center [219, 45] width 16 height 16
click at [141, 69] on link "Update Task Status" at bounding box center [118, 65] width 45 height 6
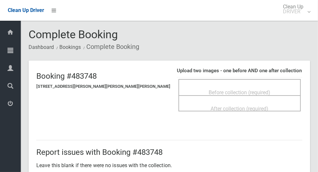
click at [237, 90] on span "Before collection (required)" at bounding box center [240, 93] width 62 height 6
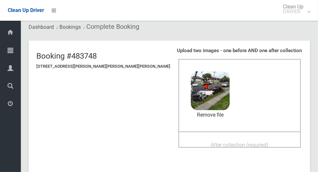
scroll to position [21, 0]
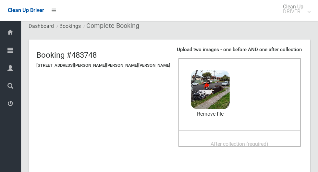
click at [258, 138] on div "After collection (required)" at bounding box center [240, 144] width 108 height 12
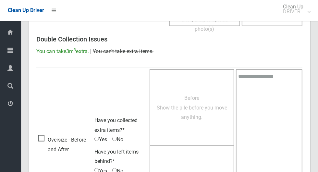
scroll to position [531, 0]
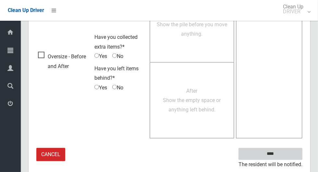
click at [300, 154] on input "****" at bounding box center [271, 154] width 64 height 12
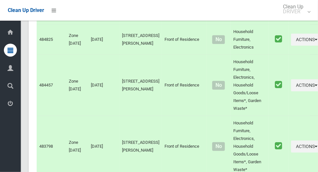
scroll to position [3087, 0]
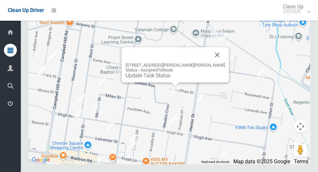
click at [211, 63] on button "Close" at bounding box center [218, 55] width 16 height 16
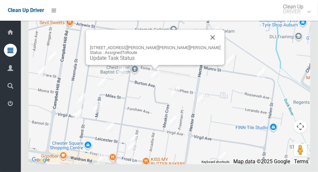
click at [205, 45] on button "Close" at bounding box center [213, 38] width 16 height 16
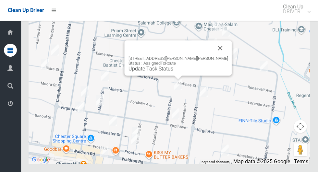
click at [215, 56] on button "Close" at bounding box center [221, 49] width 16 height 16
click at [216, 56] on button "Close" at bounding box center [221, 49] width 16 height 16
click at [213, 56] on button "Close" at bounding box center [221, 49] width 16 height 16
click at [168, 72] on link "Update Task Status" at bounding box center [151, 69] width 45 height 6
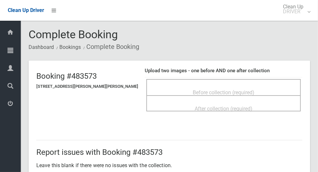
click at [270, 92] on div "Before collection (required)" at bounding box center [224, 92] width 140 height 12
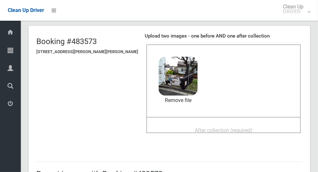
scroll to position [35, 0]
click at [243, 128] on span "After collection (required)" at bounding box center [224, 131] width 58 height 6
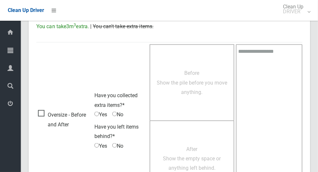
scroll to position [531, 0]
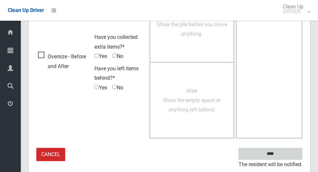
click at [284, 153] on input "****" at bounding box center [271, 154] width 64 height 12
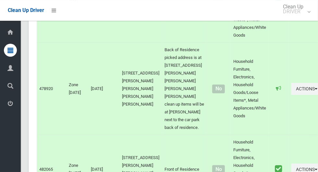
scroll to position [3087, 0]
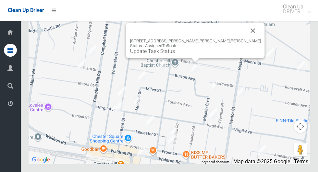
click at [245, 39] on button "Close" at bounding box center [253, 31] width 16 height 16
click at [175, 55] on link "Update Task Status" at bounding box center [152, 51] width 45 height 6
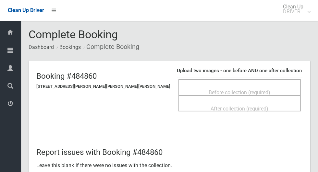
click at [243, 93] on span "Before collection (required)" at bounding box center [240, 93] width 62 height 6
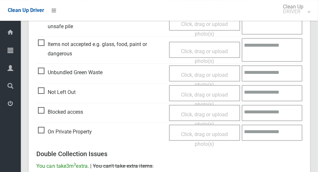
scroll to position [275, 0]
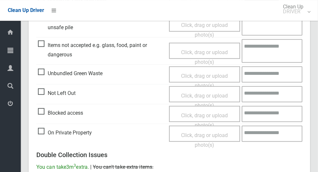
click at [42, 43] on span "Items not accepted e.g. glass, food, paint or dangerous" at bounding box center [102, 50] width 128 height 19
click at [219, 54] on span "Click, drag or upload photo(s)" at bounding box center [204, 57] width 47 height 16
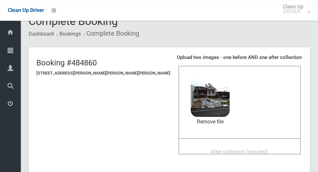
scroll to position [9, 0]
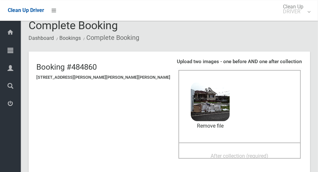
click at [258, 157] on div "After collection (required)" at bounding box center [240, 156] width 108 height 12
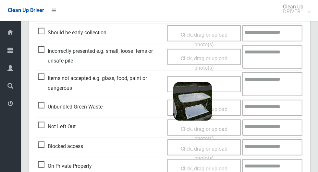
scroll to position [299, 0]
click at [276, 83] on textarea at bounding box center [273, 84] width 60 height 24
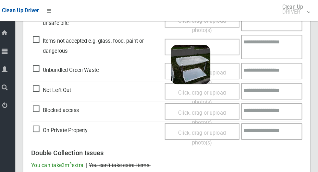
scroll to position [336, 0]
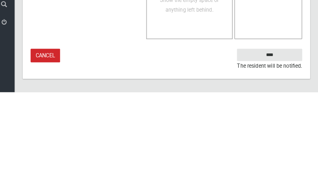
type textarea "**********"
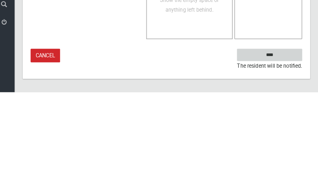
click at [290, 137] on input "****" at bounding box center [271, 136] width 64 height 12
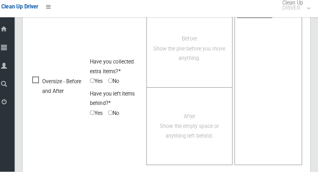
scroll to position [531, 0]
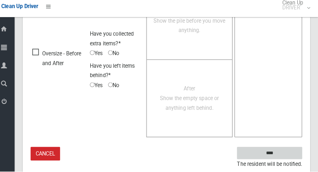
click at [293, 153] on input "****" at bounding box center [271, 154] width 64 height 12
click at [294, 153] on input "****" at bounding box center [271, 154] width 64 height 12
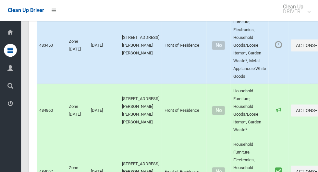
scroll to position [1665, 0]
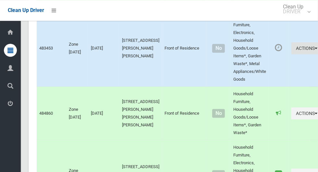
click at [291, 54] on button "Actions" at bounding box center [306, 48] width 31 height 12
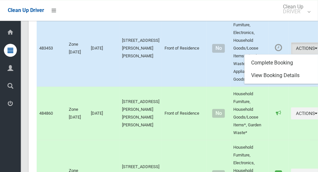
click at [286, 60] on div at bounding box center [159, 86] width 318 height 172
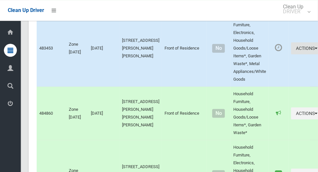
click at [291, 54] on button "Actions" at bounding box center [306, 48] width 31 height 12
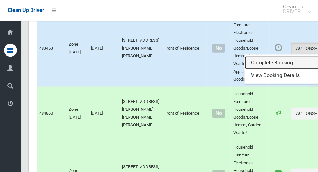
click at [265, 69] on link "Complete Booking" at bounding box center [283, 62] width 77 height 13
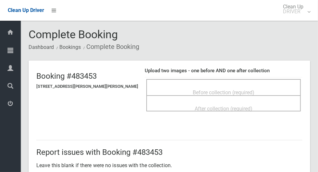
click at [281, 86] on div "Before collection (required)" at bounding box center [224, 92] width 140 height 12
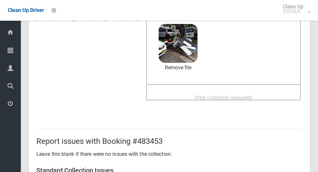
scroll to position [69, 0]
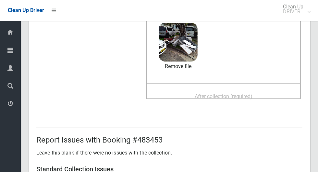
click at [238, 94] on span "After collection (required)" at bounding box center [224, 97] width 58 height 6
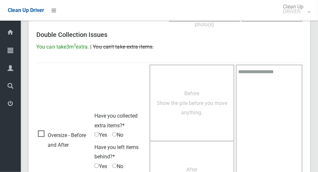
scroll to position [531, 0]
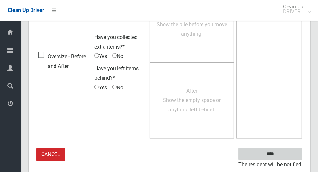
click at [283, 152] on input "****" at bounding box center [271, 154] width 64 height 12
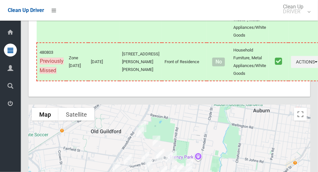
scroll to position [3087, 0]
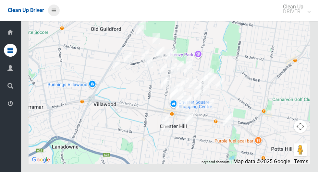
click at [56, 13] on icon at bounding box center [54, 10] width 5 height 11
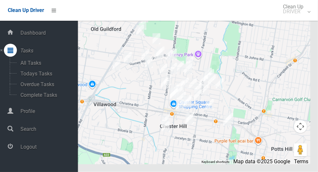
scroll to position [3085, 0]
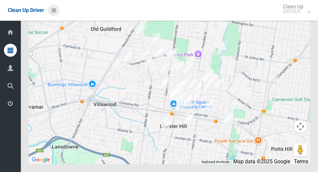
click at [56, 12] on icon at bounding box center [54, 10] width 5 height 11
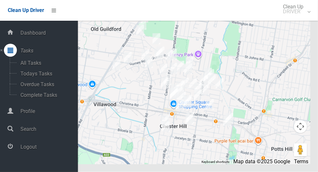
click at [28, 148] on span "Logout" at bounding box center [48, 147] width 59 height 6
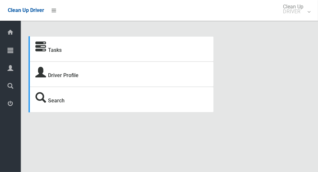
click at [151, 56] on div "Tasks" at bounding box center [121, 48] width 185 height 25
click at [7, 47] on div at bounding box center [10, 50] width 13 height 13
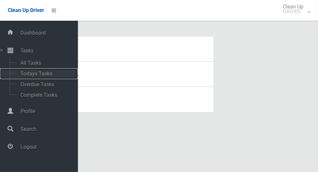
click at [27, 73] on span "Todays Tasks" at bounding box center [46, 74] width 54 height 6
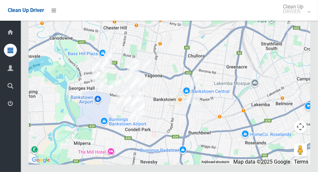
scroll to position [3326, 0]
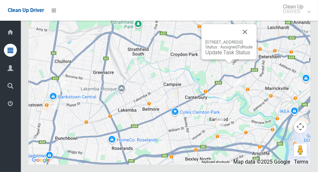
click at [253, 40] on button "Close" at bounding box center [245, 32] width 16 height 16
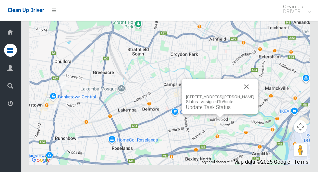
click at [255, 94] on button "Close" at bounding box center [247, 87] width 16 height 16
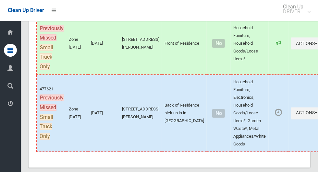
scroll to position [3104, 0]
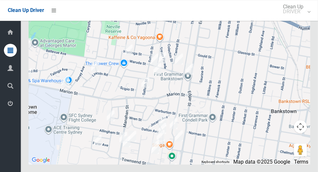
scroll to position [3312, 0]
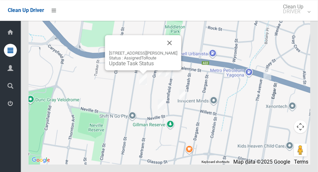
click at [177, 51] on button "Close" at bounding box center [170, 43] width 16 height 16
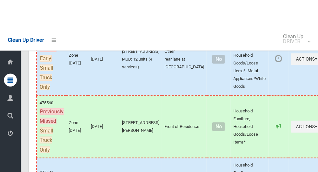
scroll to position [3331, 0]
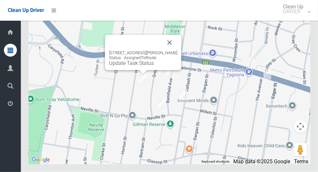
click at [171, 51] on button "Close" at bounding box center [170, 43] width 16 height 16
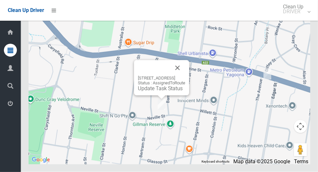
click at [185, 76] on button "Close" at bounding box center [178, 68] width 16 height 16
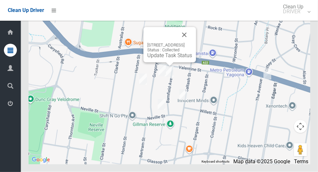
click at [192, 43] on button "Close" at bounding box center [185, 35] width 16 height 16
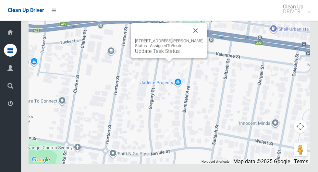
click at [202, 39] on button "Close" at bounding box center [196, 31] width 16 height 16
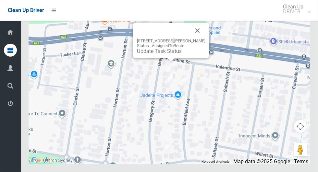
click at [202, 39] on button "Close" at bounding box center [198, 31] width 16 height 16
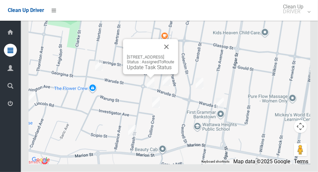
click at [174, 55] on button "Close" at bounding box center [167, 47] width 16 height 16
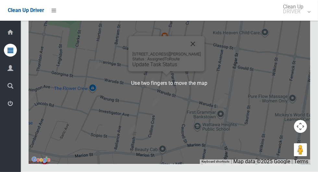
scroll to position [3330, 0]
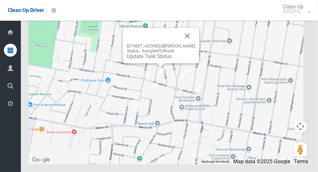
click at [189, 44] on button "Close" at bounding box center [188, 36] width 16 height 16
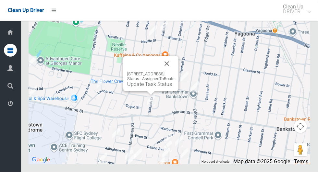
click at [175, 72] on button "Close" at bounding box center [167, 64] width 16 height 16
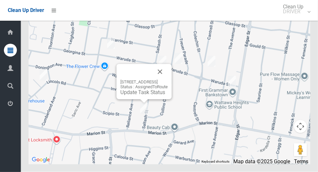
click at [168, 80] on button "Close" at bounding box center [160, 72] width 16 height 16
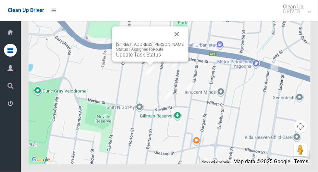
click at [178, 42] on button "Close" at bounding box center [177, 35] width 16 height 16
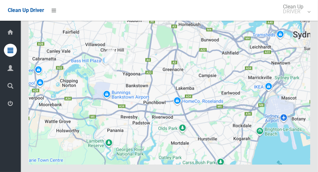
scroll to position [3331, 0]
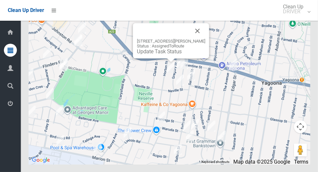
click at [203, 39] on button "Close" at bounding box center [198, 31] width 16 height 16
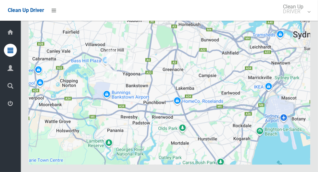
scroll to position [3331, 0]
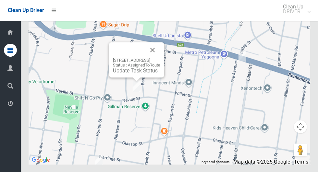
click at [160, 58] on button "Close" at bounding box center [153, 50] width 16 height 16
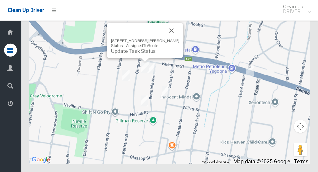
click at [175, 39] on button "Close" at bounding box center [172, 31] width 16 height 16
click at [177, 39] on button "Close" at bounding box center [172, 31] width 16 height 16
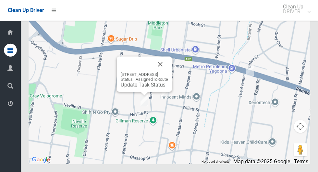
click at [168, 72] on button "Close" at bounding box center [161, 65] width 16 height 16
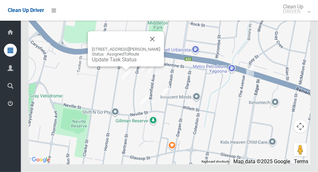
click at [158, 47] on button "Close" at bounding box center [153, 39] width 16 height 16
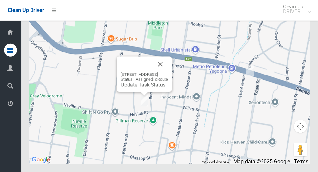
click at [168, 72] on button "Close" at bounding box center [161, 65] width 16 height 16
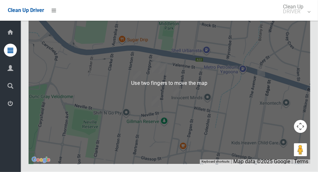
scroll to position [3306, 0]
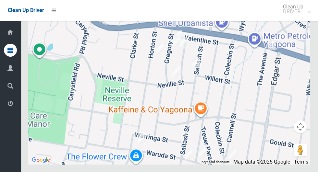
scroll to position [3329, 0]
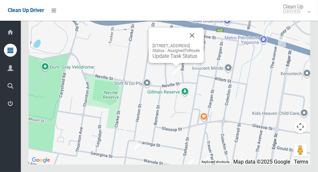
click at [177, 59] on link "Update Task Status" at bounding box center [175, 56] width 45 height 6
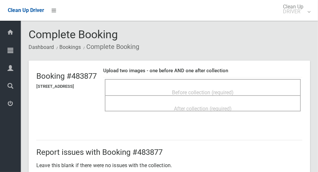
click at [215, 90] on span "Before collection (required)" at bounding box center [203, 93] width 62 height 6
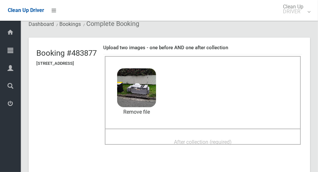
scroll to position [37, 0]
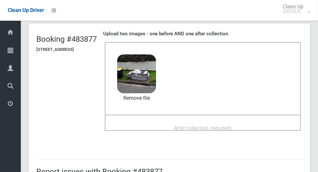
click at [252, 127] on div "After collection (required)" at bounding box center [203, 128] width 182 height 12
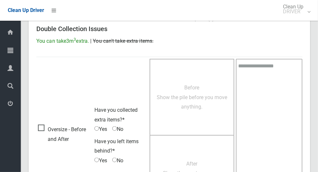
scroll to position [531, 0]
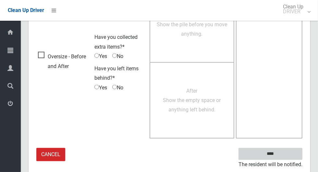
click at [288, 151] on input "****" at bounding box center [271, 154] width 64 height 12
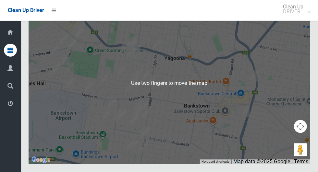
scroll to position [3331, 0]
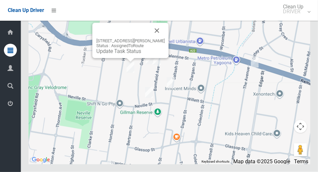
click at [160, 39] on button "Close" at bounding box center [157, 31] width 16 height 16
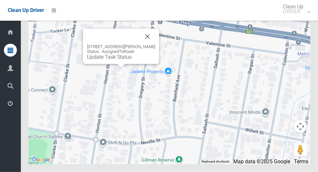
click at [149, 44] on button "Close" at bounding box center [148, 37] width 16 height 16
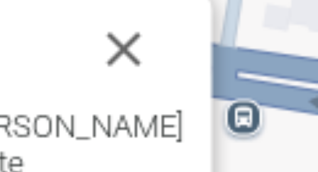
click at [189, 49] on div "7A Gregory Street, YAGOONA NSW 2199 Status : AssignedToRoute Update Task Status" at bounding box center [170, 83] width 282 height 162
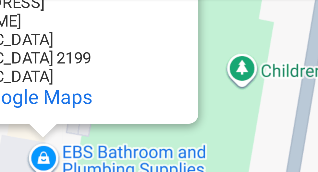
click at [166, 19] on button "Close" at bounding box center [165, 12] width 16 height 16
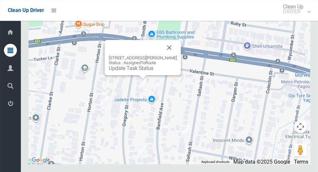
click at [139, 75] on div "7A Gregory Street, YAGOONA NSW 2199 Status : AssignedToRoute Update Task Status" at bounding box center [143, 57] width 76 height 35
click at [140, 75] on div "7A Gregory Street, YAGOONA NSW 2199 Status : AssignedToRoute Update Task Status" at bounding box center [143, 57] width 76 height 35
click at [138, 71] on link "Update Task Status" at bounding box center [131, 68] width 45 height 6
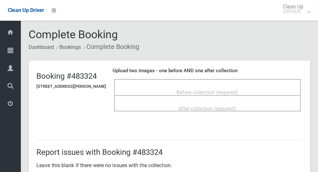
click at [274, 91] on div "Before collection (required)" at bounding box center [207, 92] width 172 height 12
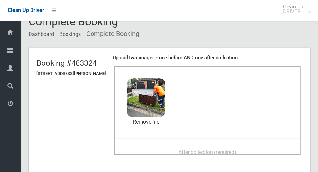
scroll to position [17, 0]
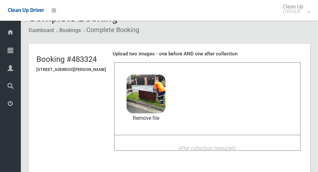
click at [255, 145] on div "After collection (required)" at bounding box center [207, 148] width 172 height 12
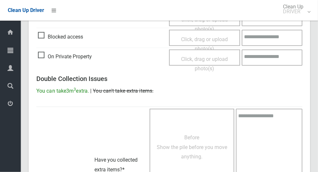
scroll to position [531, 0]
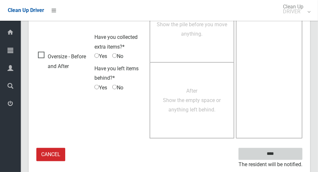
click at [290, 153] on input "****" at bounding box center [271, 154] width 64 height 12
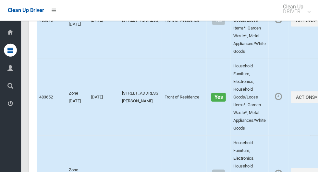
scroll to position [3331, 0]
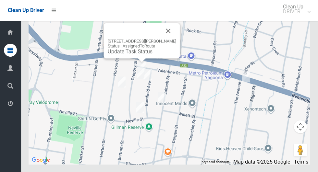
click at [141, 58] on div "[STREET_ADDRESS][PERSON_NAME] Status : AssignedToRoute Update Task Status" at bounding box center [142, 40] width 76 height 35
click at [120, 58] on div "[STREET_ADDRESS][PERSON_NAME] Status : AssignedToRoute Update Task Status" at bounding box center [142, 40] width 76 height 35
click at [118, 55] on link "Update Task Status" at bounding box center [130, 51] width 45 height 6
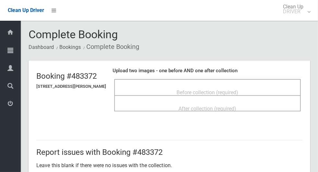
click at [233, 90] on span "Before collection (required)" at bounding box center [208, 93] width 62 height 6
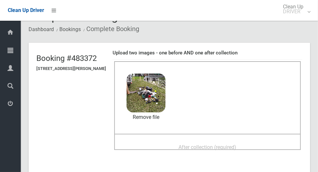
scroll to position [23, 0]
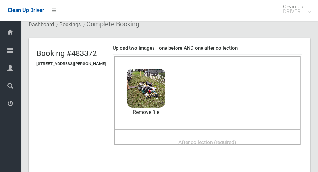
click at [210, 142] on span "After collection (required)" at bounding box center [208, 143] width 58 height 6
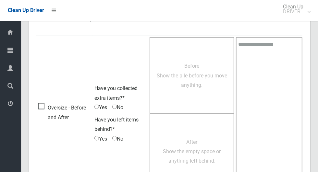
scroll to position [531, 0]
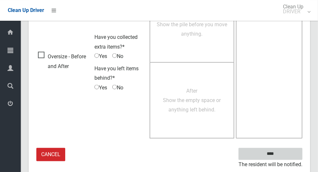
click at [288, 155] on input "****" at bounding box center [271, 154] width 64 height 12
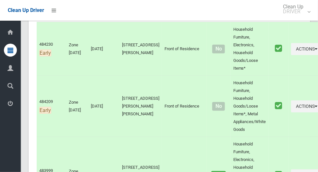
scroll to position [115, 0]
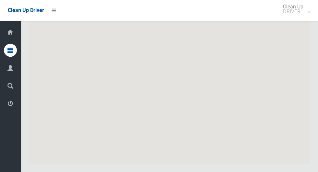
scroll to position [3330, 0]
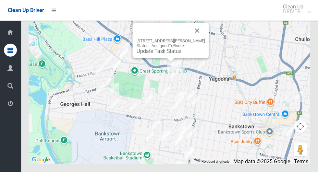
click at [203, 39] on button "Close" at bounding box center [198, 31] width 16 height 16
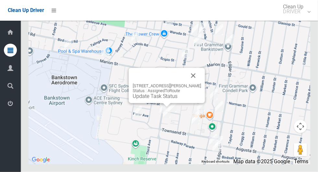
click at [201, 84] on button "Close" at bounding box center [194, 76] width 16 height 16
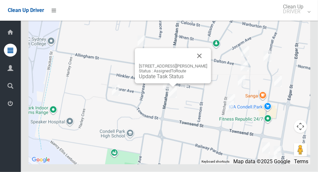
click at [207, 64] on button "Close" at bounding box center [200, 56] width 16 height 16
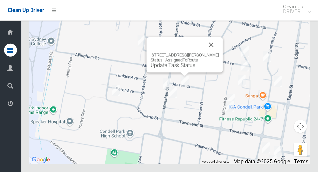
click at [219, 53] on button "Close" at bounding box center [212, 45] width 16 height 16
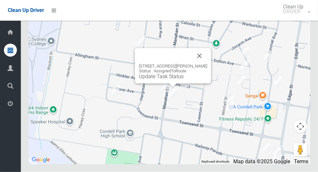
click at [207, 64] on button "Close" at bounding box center [200, 56] width 16 height 16
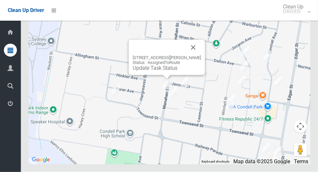
click at [201, 56] on button "Close" at bounding box center [194, 48] width 16 height 16
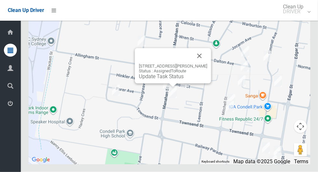
click at [207, 64] on button "Close" at bounding box center [200, 56] width 16 height 16
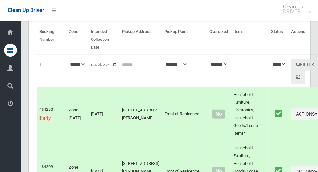
scroll to position [0, 0]
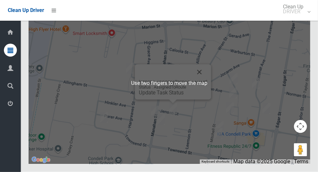
scroll to position [3308, 0]
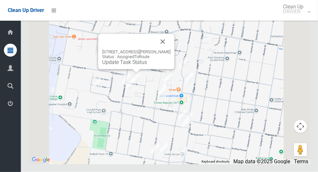
click at [171, 50] on button "Close" at bounding box center [163, 42] width 16 height 16
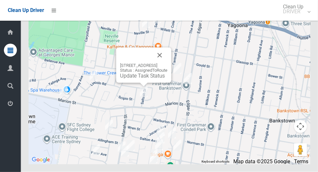
click at [168, 63] on button "Close" at bounding box center [160, 56] width 16 height 16
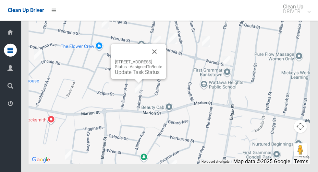
click at [162, 60] on button "Close" at bounding box center [155, 52] width 16 height 16
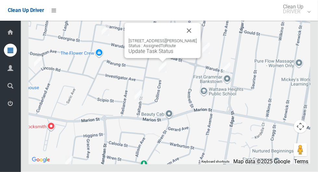
click at [195, 39] on button "Close" at bounding box center [190, 31] width 16 height 16
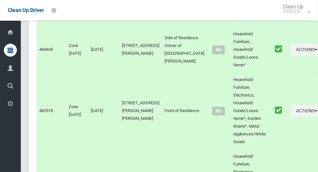
scroll to position [0, 0]
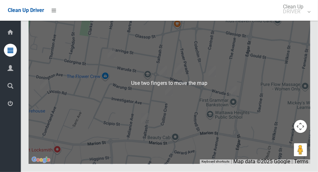
scroll to position [3330, 0]
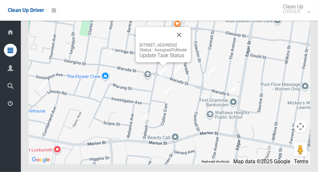
click at [187, 43] on button "Close" at bounding box center [179, 35] width 16 height 16
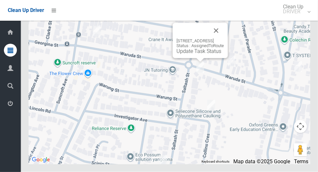
click at [224, 39] on button "Close" at bounding box center [216, 31] width 16 height 16
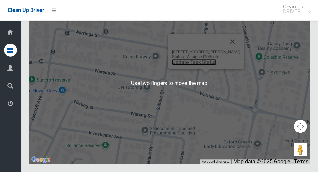
scroll to position [3331, 0]
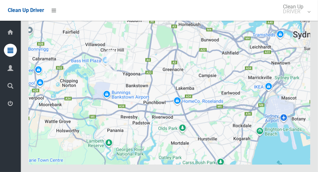
scroll to position [3331, 0]
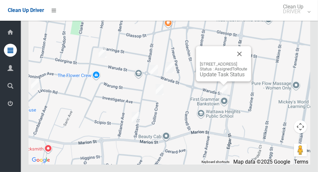
click at [247, 62] on button "Close" at bounding box center [240, 54] width 16 height 16
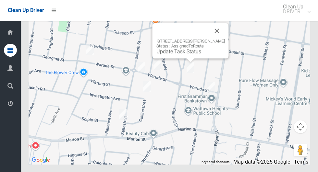
click at [222, 39] on button "Close" at bounding box center [217, 31] width 16 height 16
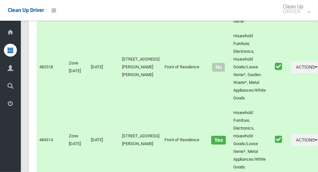
scroll to position [0, 0]
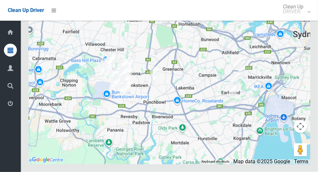
scroll to position [3283, 0]
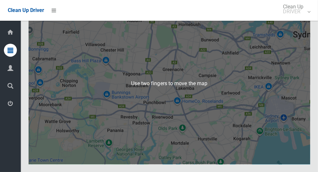
scroll to position [3330, 0]
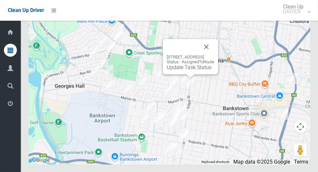
click at [214, 55] on button "Close" at bounding box center [207, 47] width 16 height 16
